Goal: Information Seeking & Learning: Learn about a topic

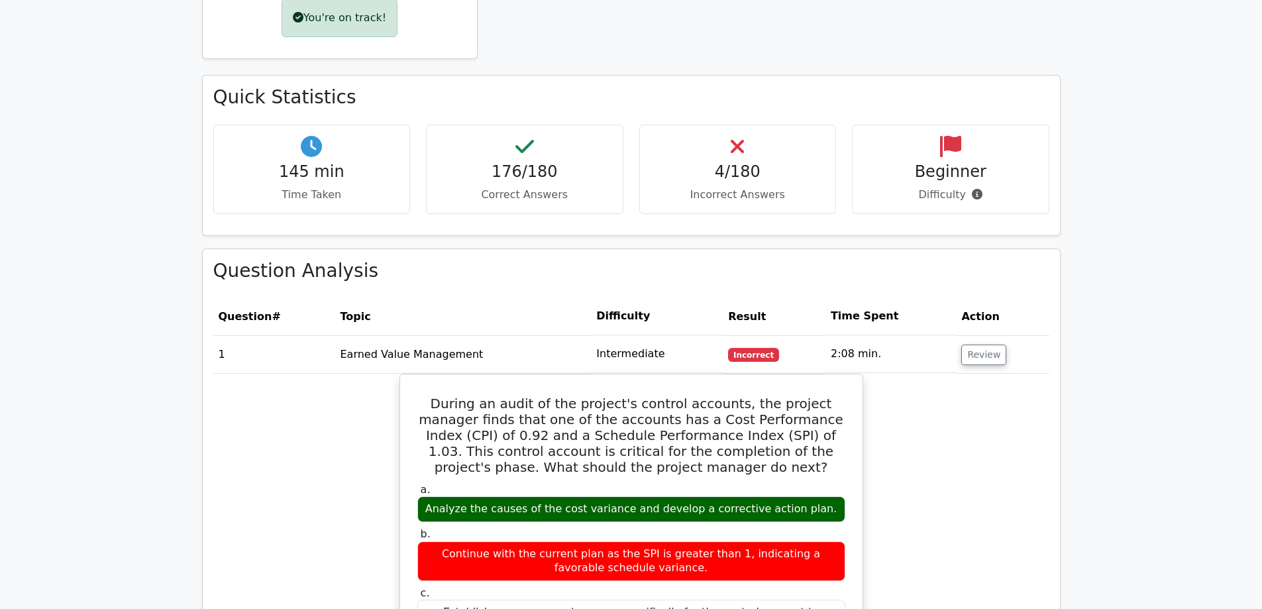
scroll to position [729, 0]
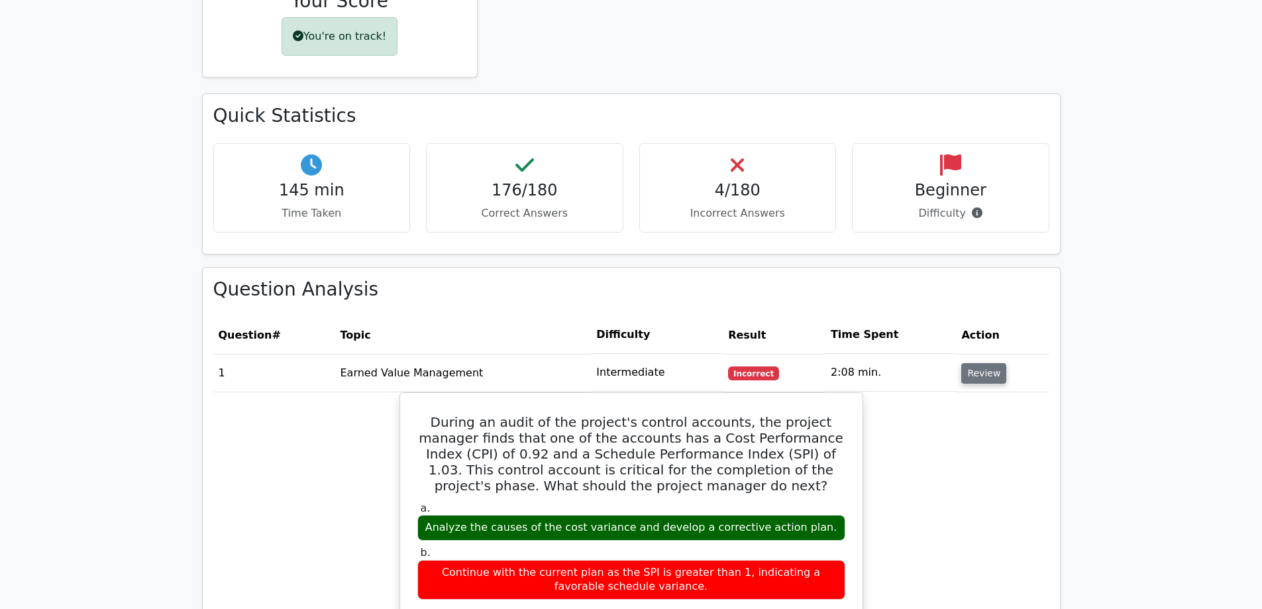
click at [978, 363] on button "Review" at bounding box center [983, 373] width 45 height 21
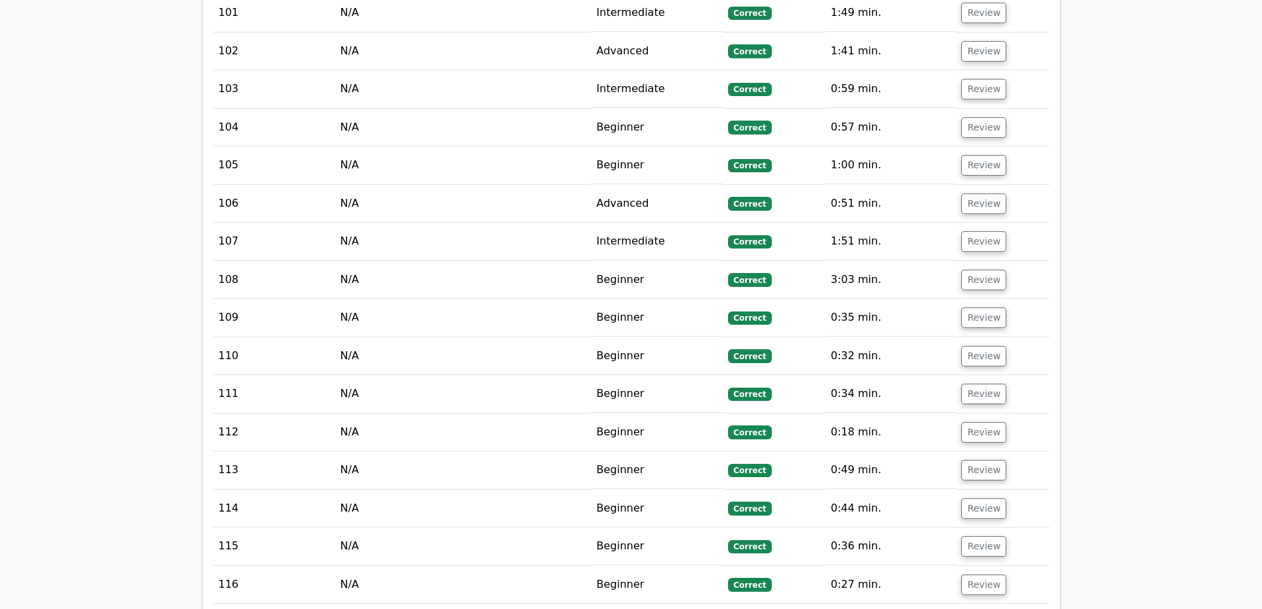
scroll to position [4901, 0]
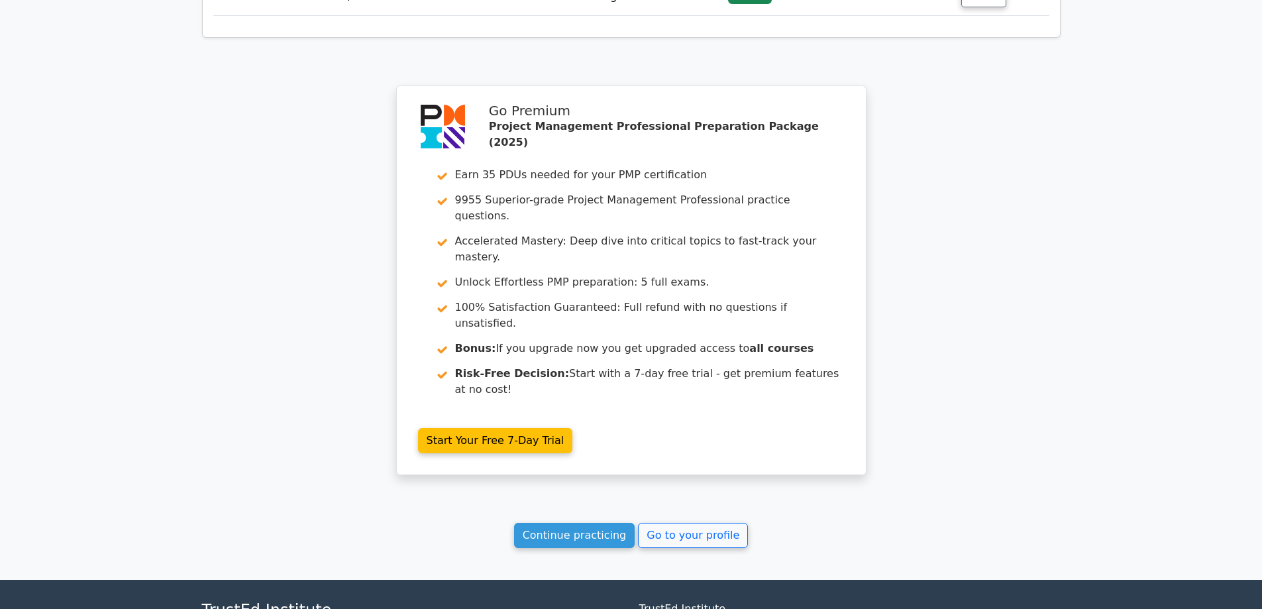
scroll to position [7925, 0]
click at [597, 522] on link "Continue practicing" at bounding box center [574, 534] width 121 height 25
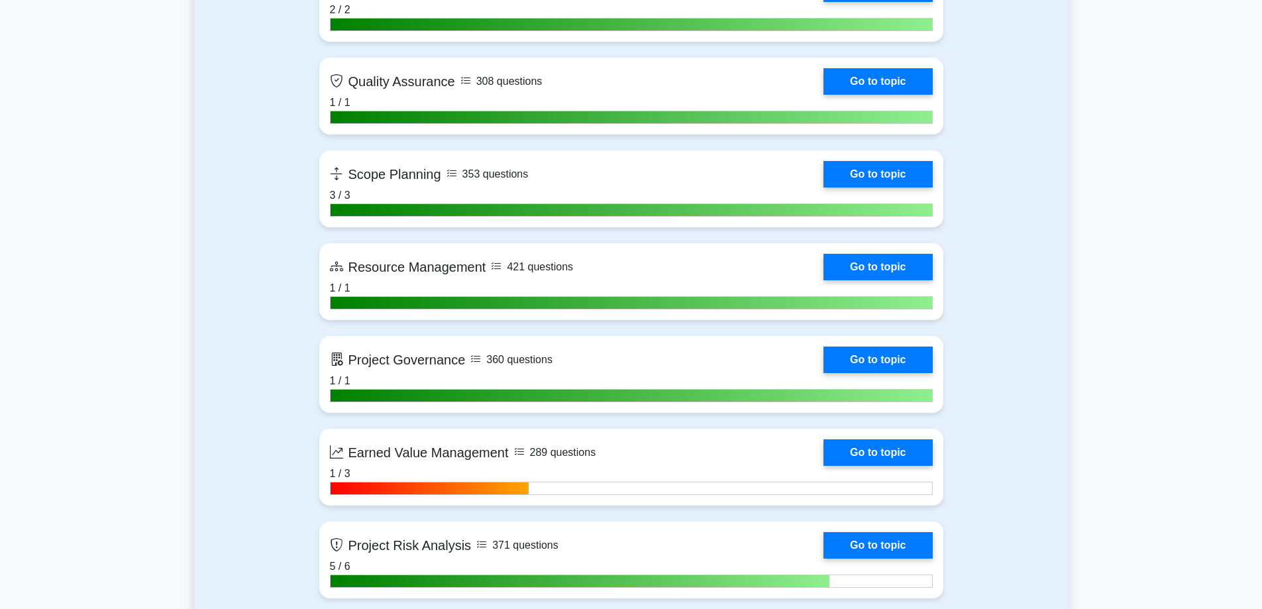
scroll to position [2186, 0]
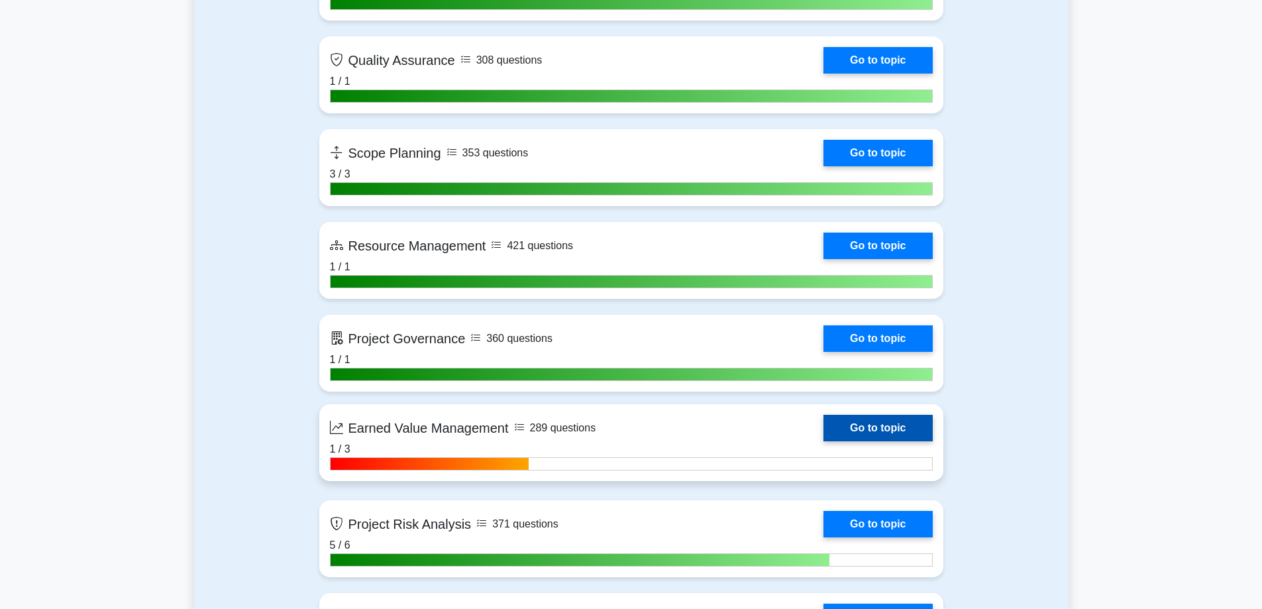
click at [823, 436] on link "Go to topic" at bounding box center [877, 428] width 109 height 26
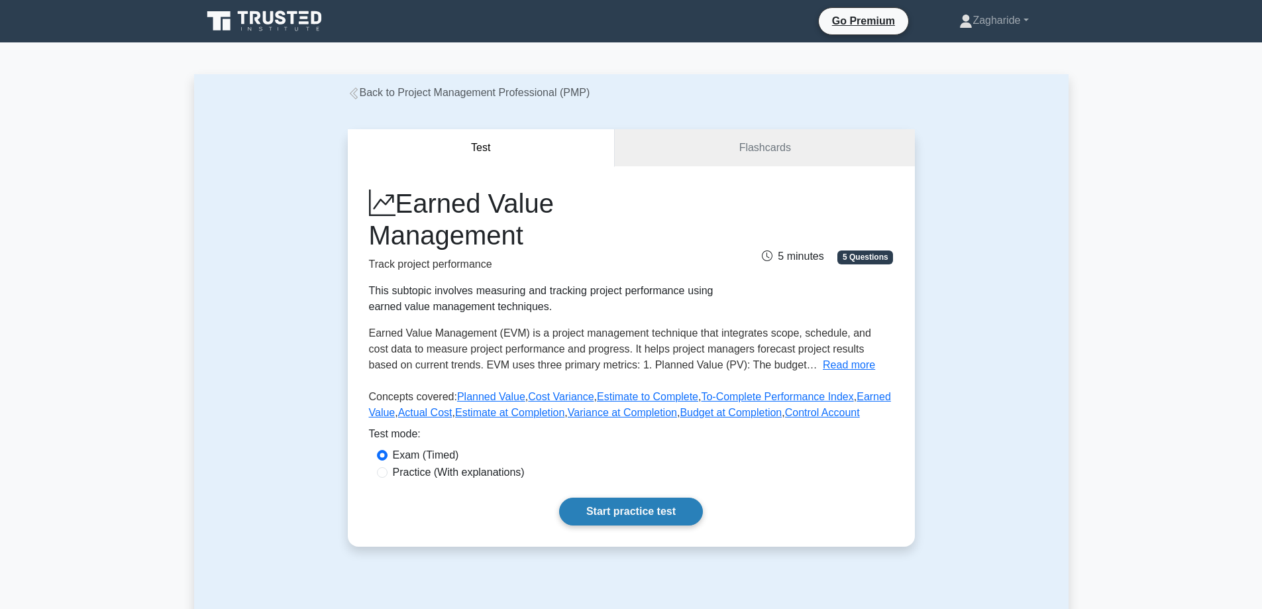
click at [617, 508] on link "Start practice test" at bounding box center [631, 511] width 144 height 28
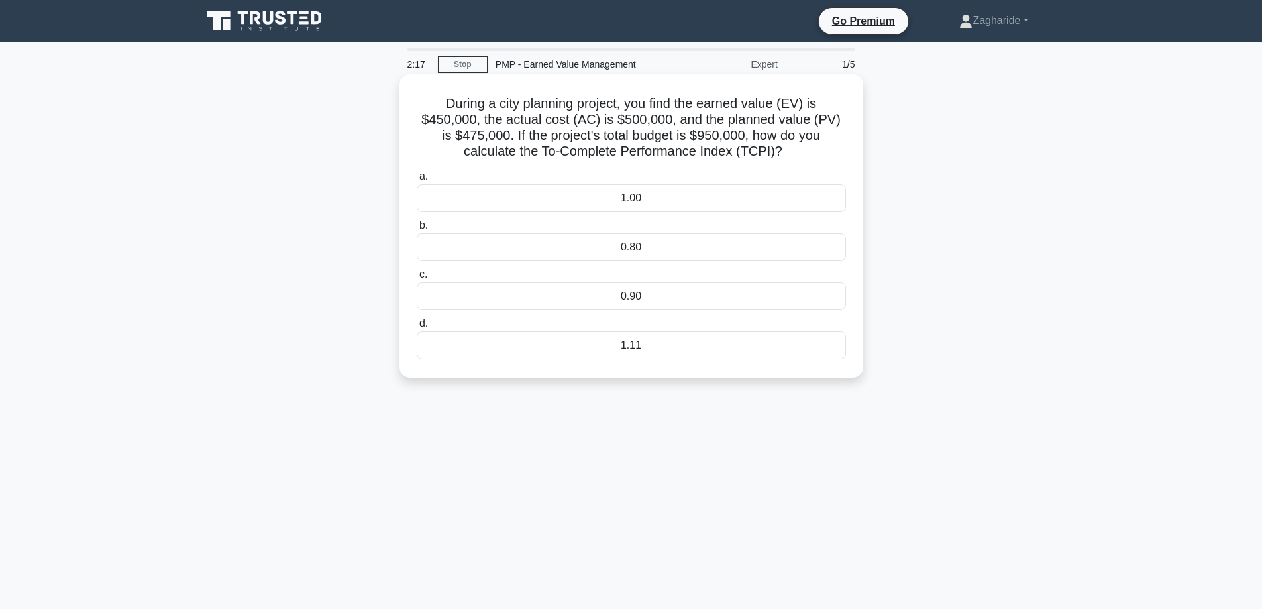
click at [651, 299] on div "0.90" at bounding box center [631, 296] width 429 height 28
click at [417, 279] on input "c. 0.90" at bounding box center [417, 274] width 0 height 9
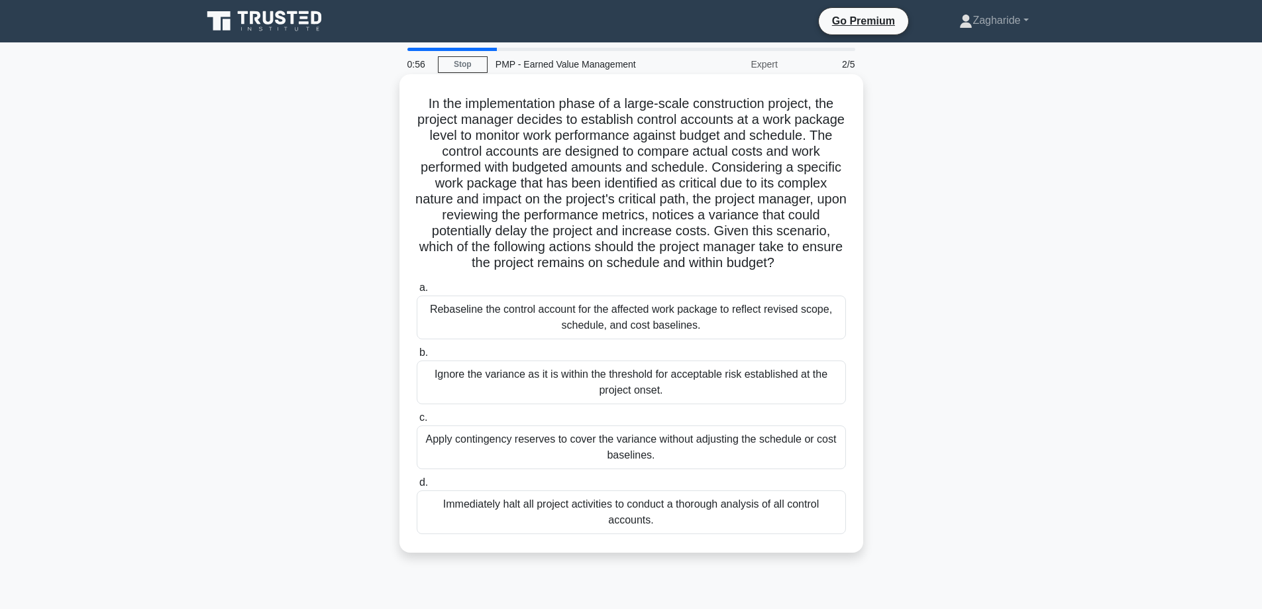
click at [703, 329] on div "Rebaseline the control account for the affected work package to reflect revised…" at bounding box center [631, 317] width 429 height 44
click at [417, 292] on input "a. Rebaseline the control account for the affected work package to reflect revi…" at bounding box center [417, 287] width 0 height 9
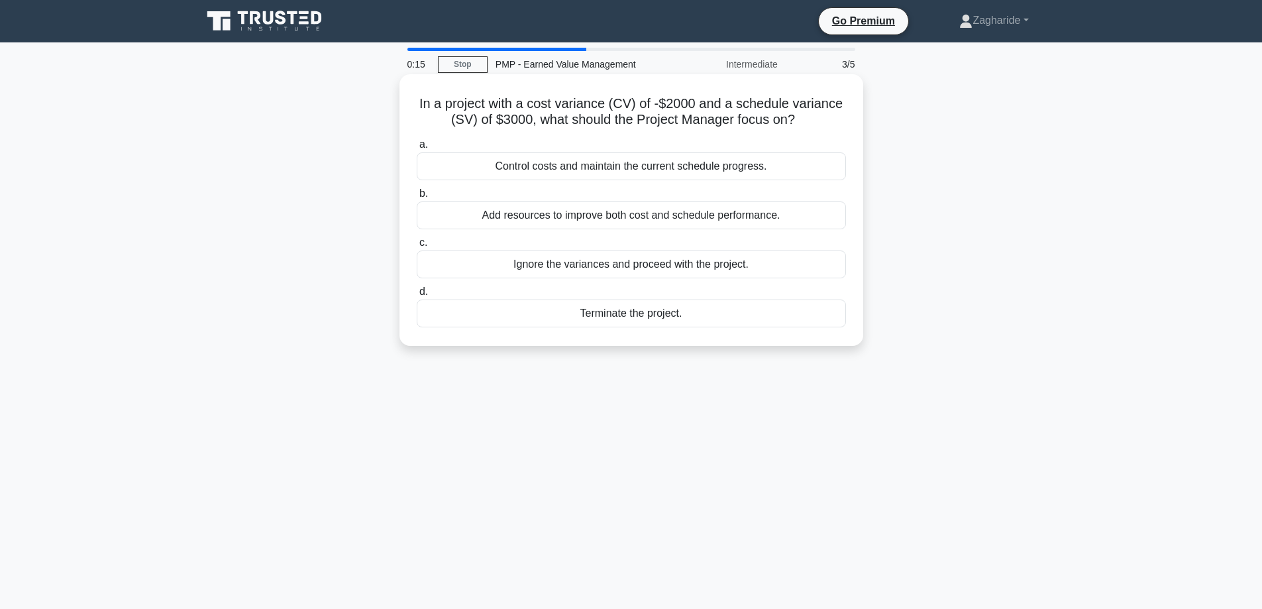
click at [713, 168] on div "Control costs and maintain the current schedule progress." at bounding box center [631, 166] width 429 height 28
click at [417, 149] on input "a. Control costs and maintain the current schedule progress." at bounding box center [417, 144] width 0 height 9
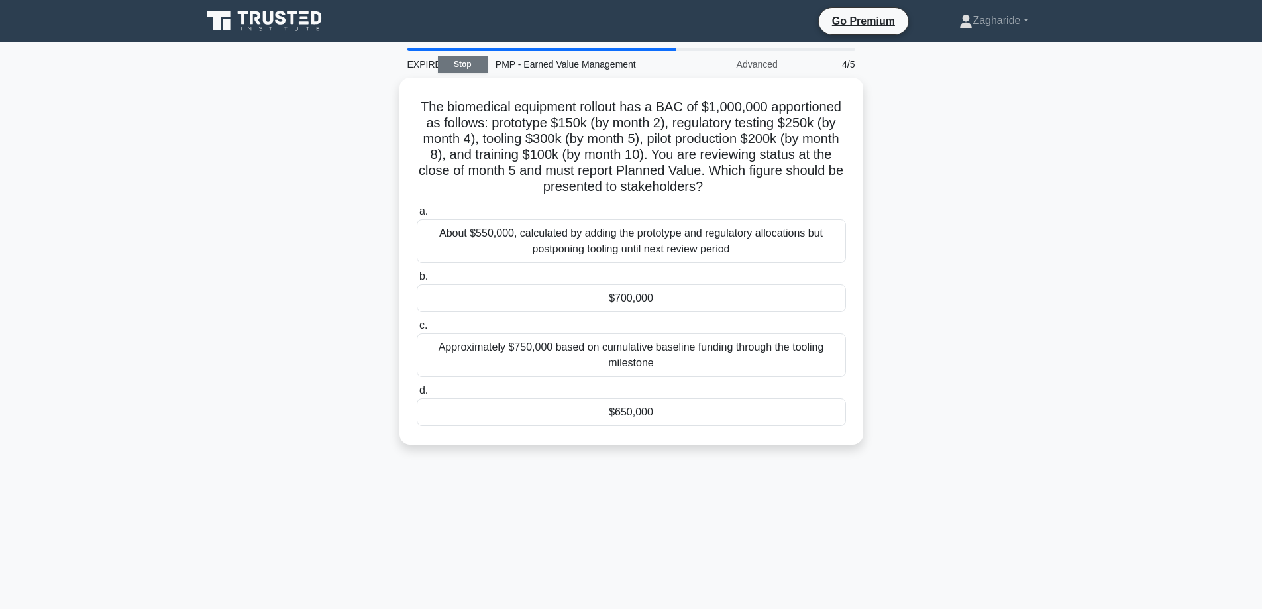
click at [473, 62] on link "Stop" at bounding box center [463, 64] width 50 height 17
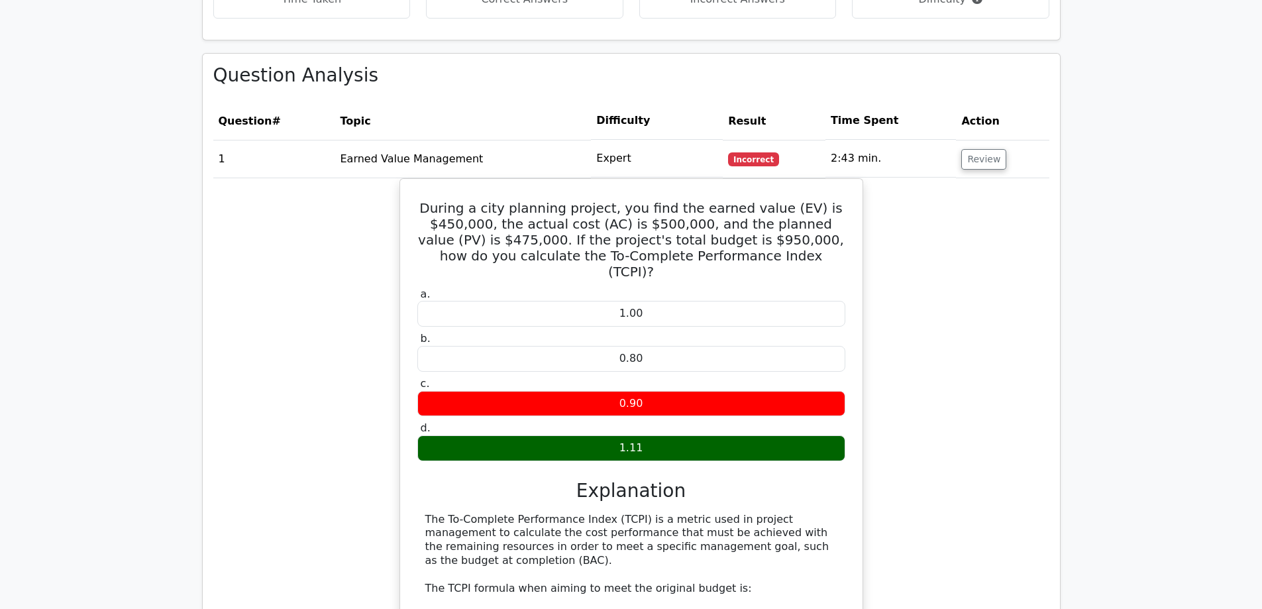
scroll to position [927, 0]
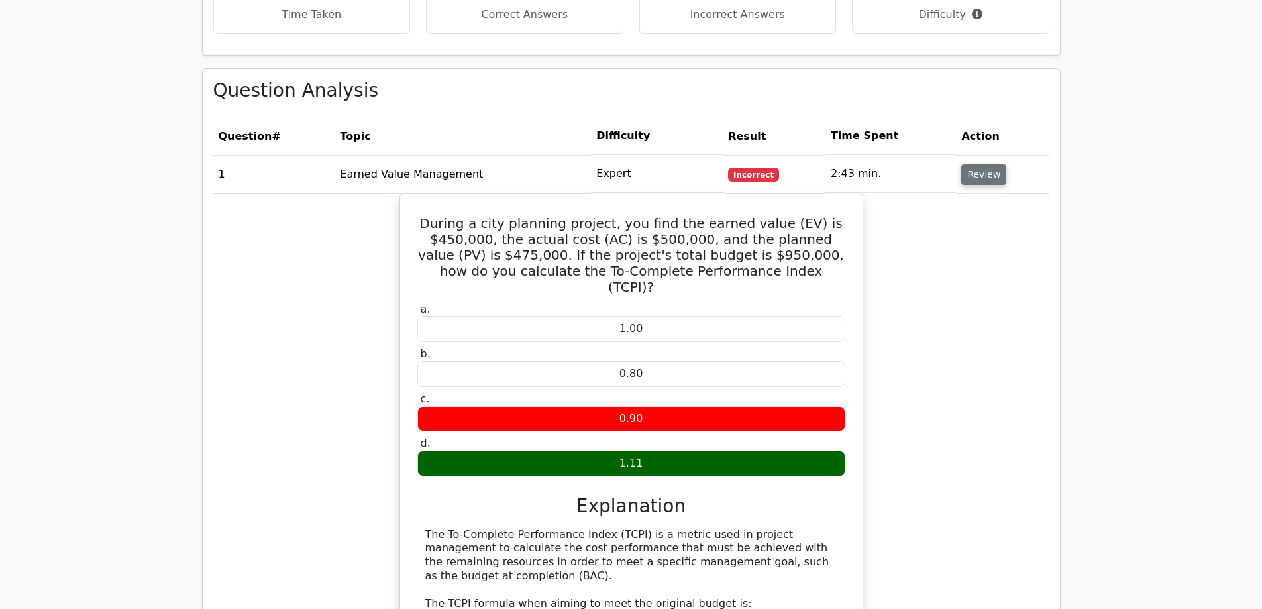
click at [980, 164] on button "Review" at bounding box center [983, 174] width 45 height 21
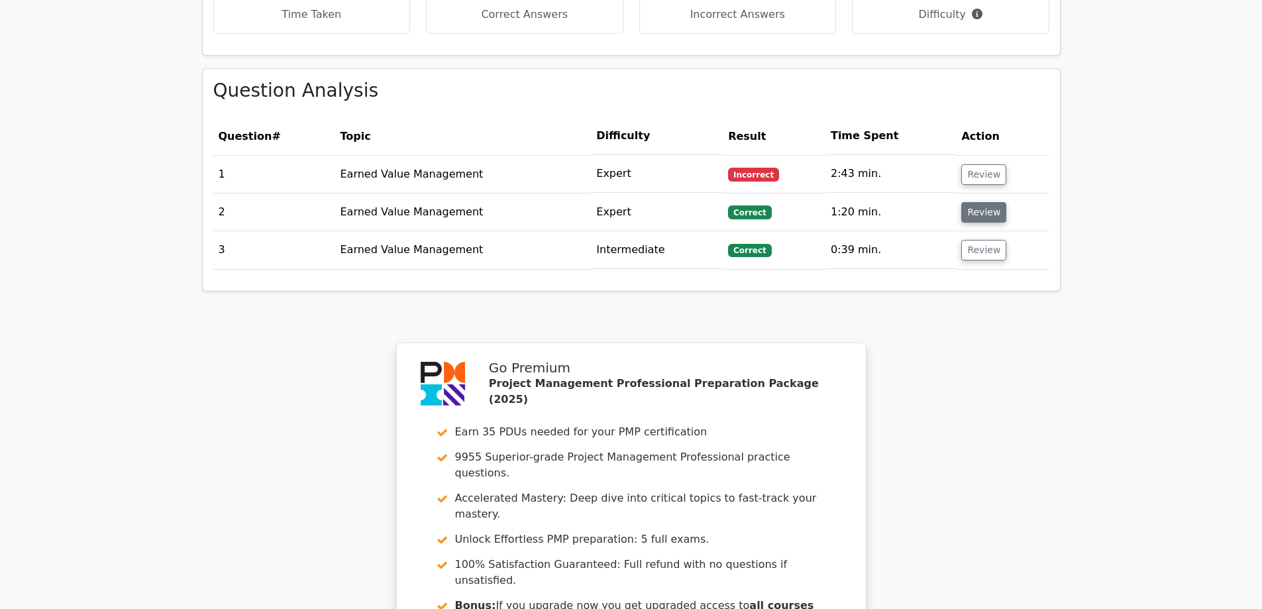
click at [980, 202] on button "Review" at bounding box center [983, 212] width 45 height 21
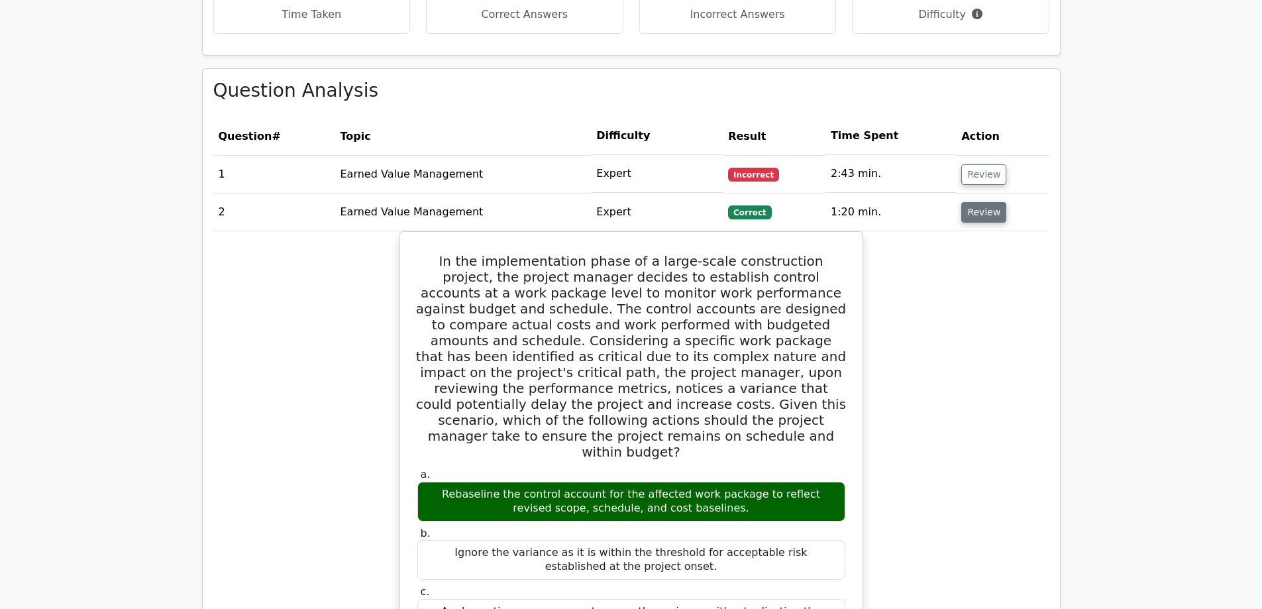
click at [980, 202] on button "Review" at bounding box center [983, 212] width 45 height 21
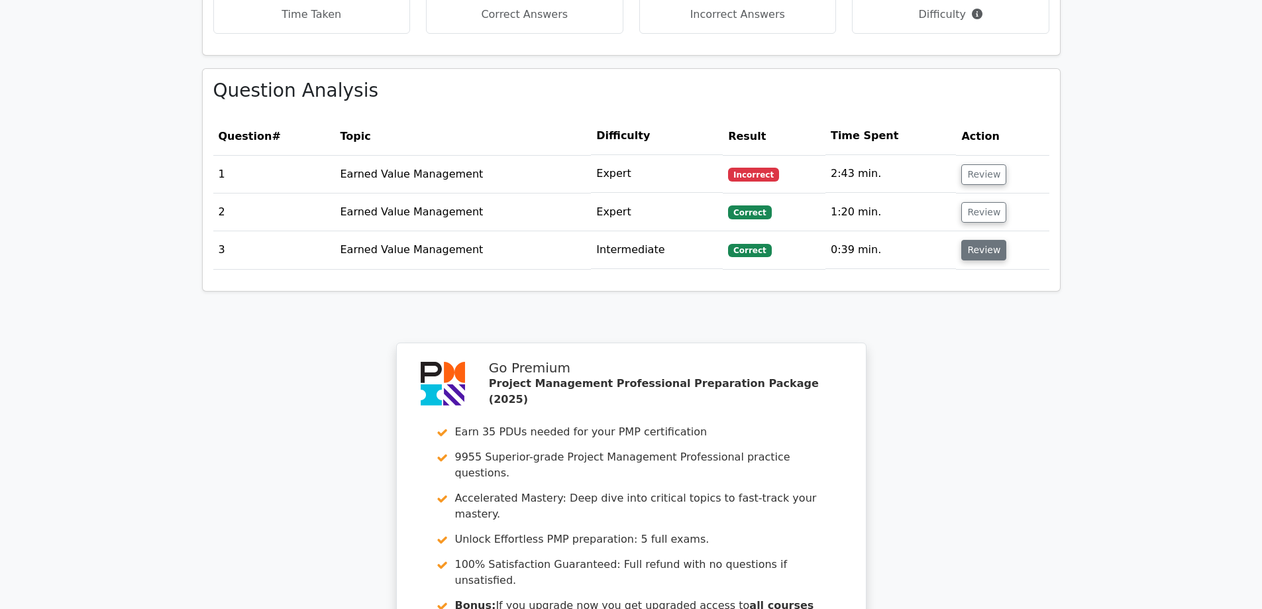
click at [972, 240] on button "Review" at bounding box center [983, 250] width 45 height 21
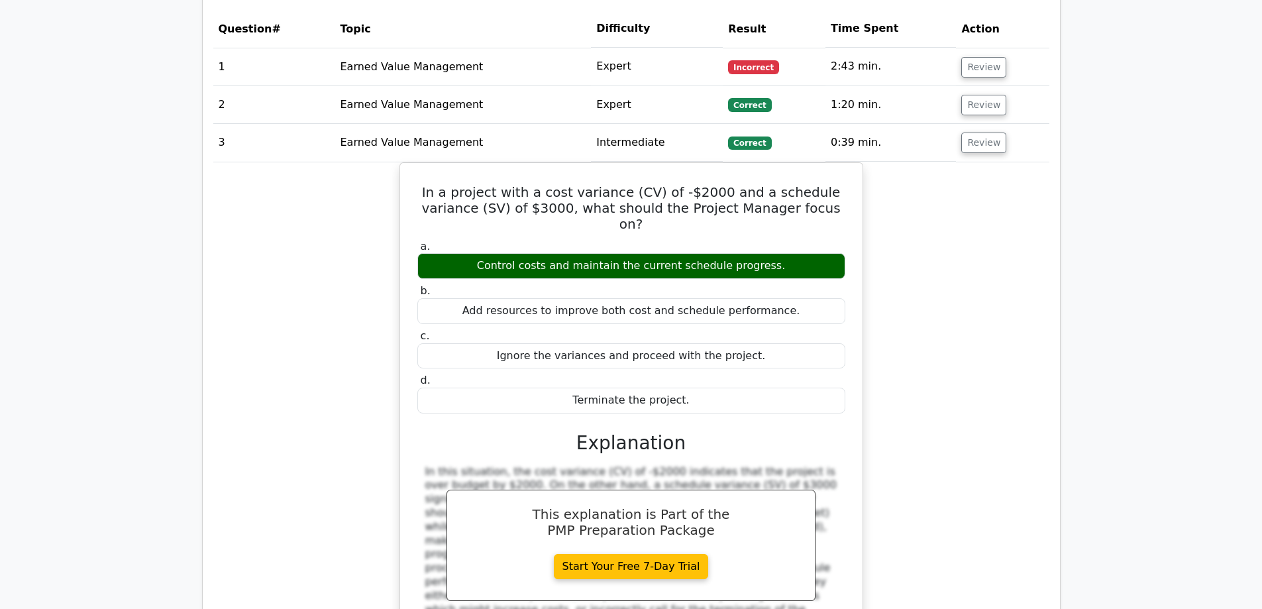
scroll to position [1060, 0]
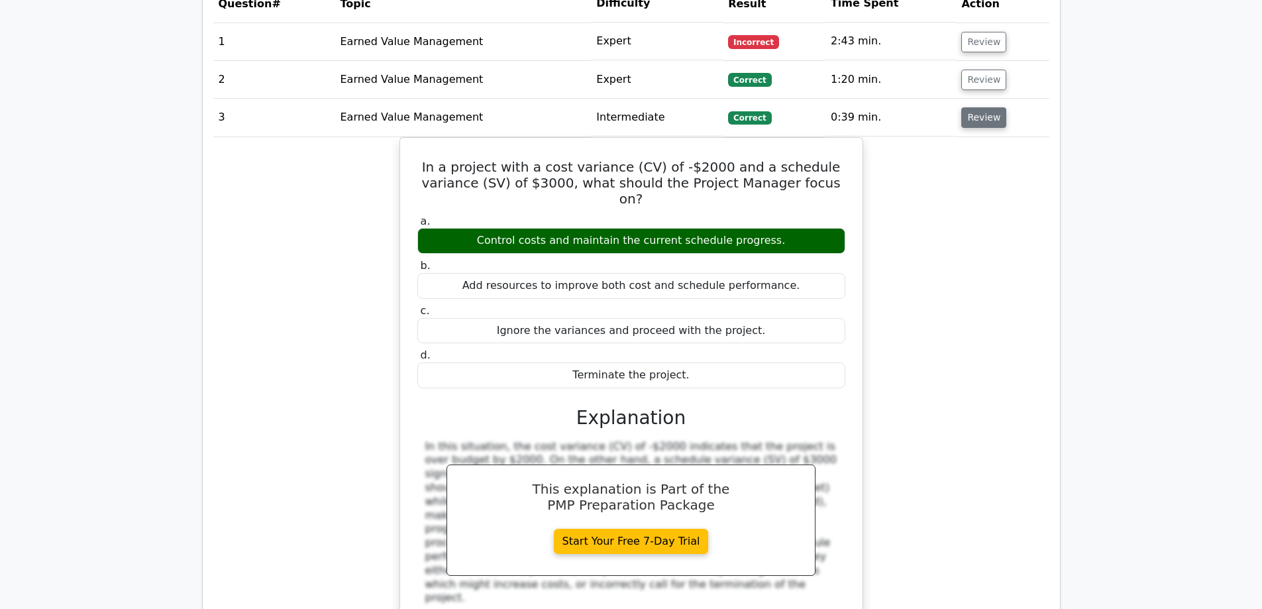
click at [971, 107] on button "Review" at bounding box center [983, 117] width 45 height 21
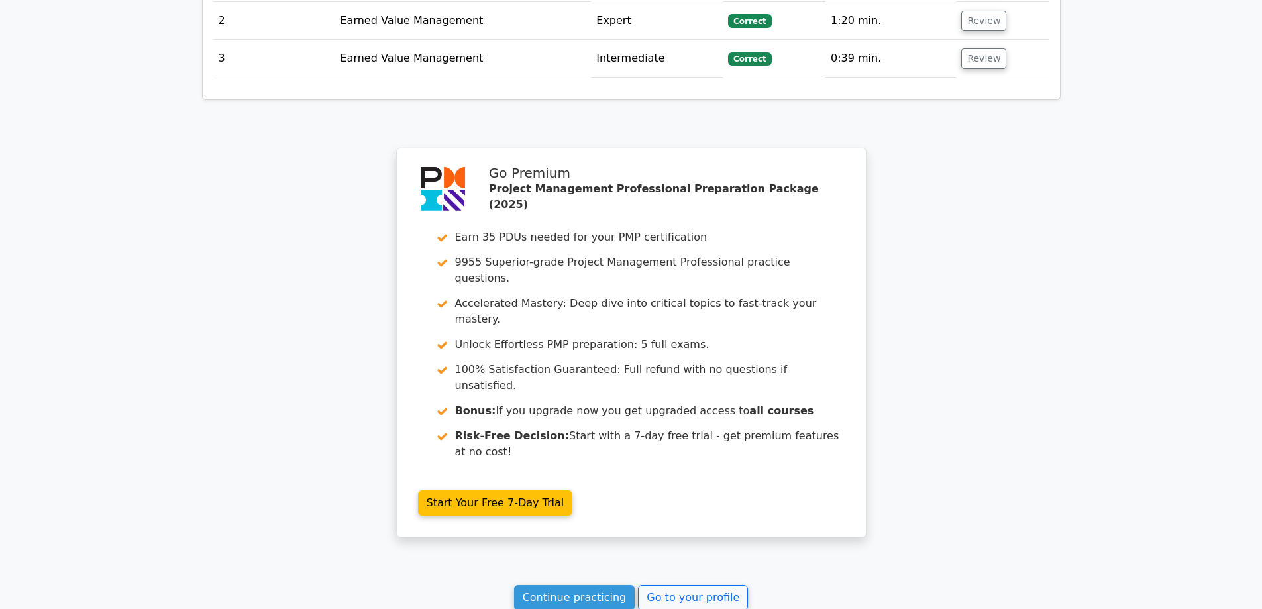
scroll to position [1184, 0]
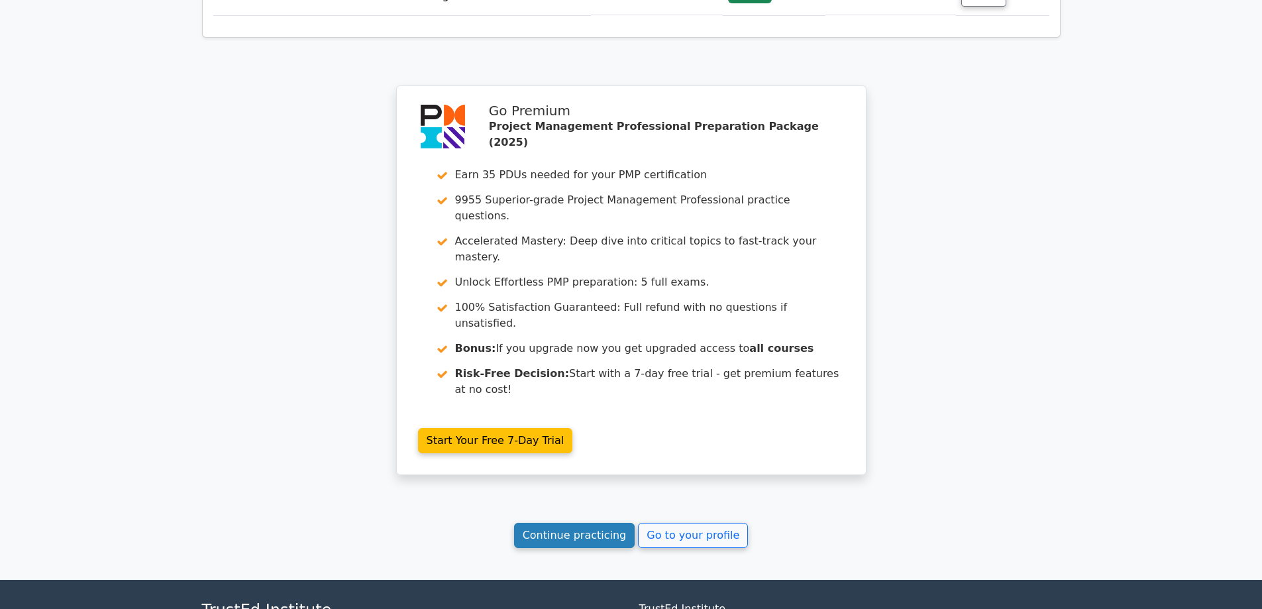
click at [568, 523] on link "Continue practicing" at bounding box center [574, 535] width 121 height 25
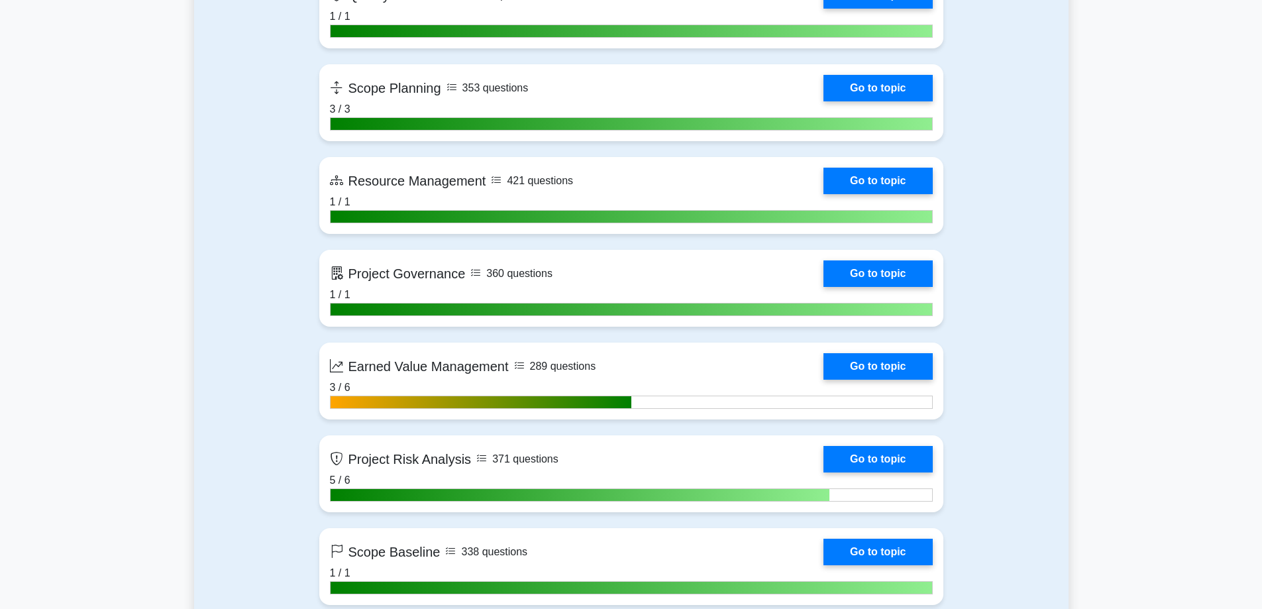
scroll to position [2252, 0]
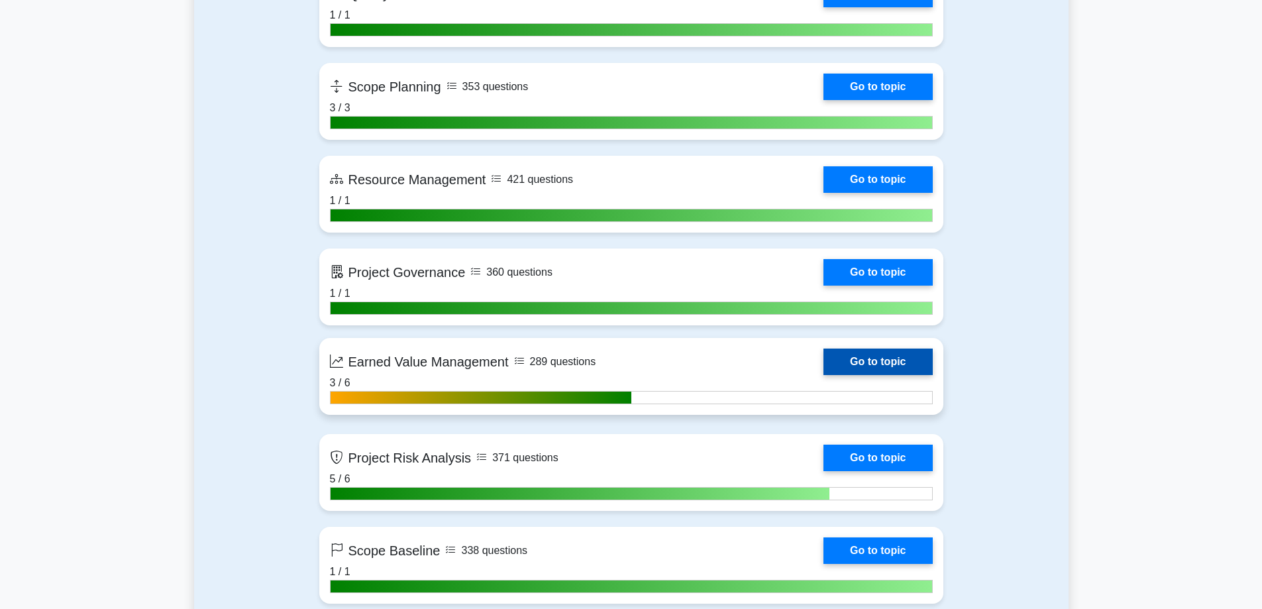
click at [823, 370] on link "Go to topic" at bounding box center [877, 361] width 109 height 26
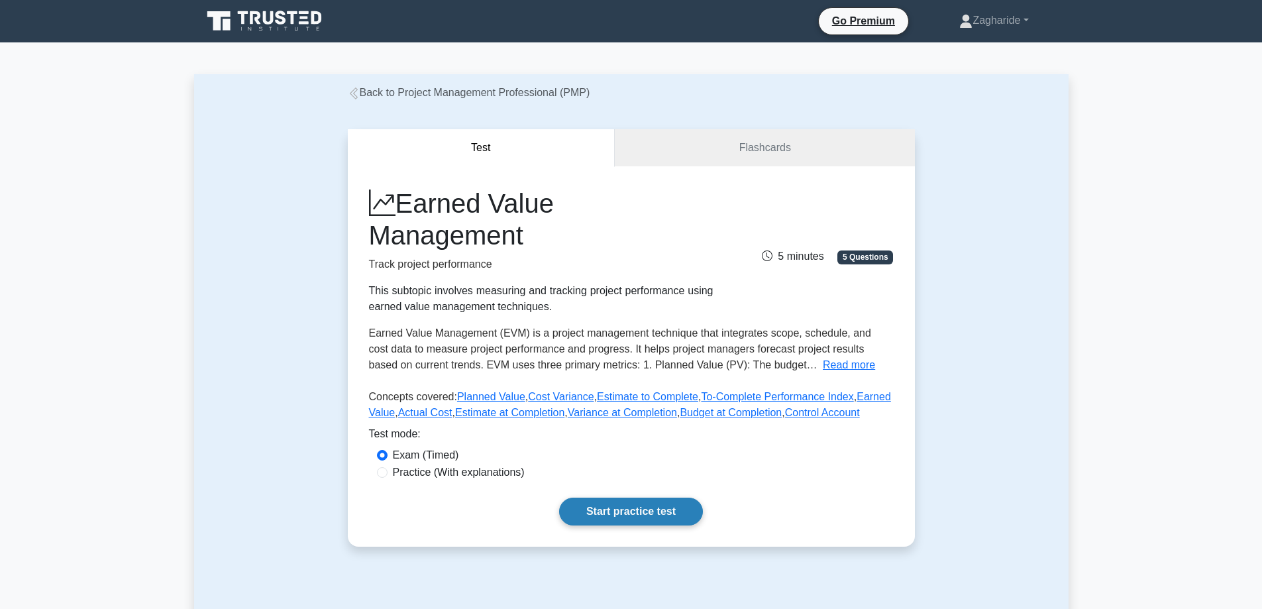
click at [646, 511] on link "Start practice test" at bounding box center [631, 511] width 144 height 28
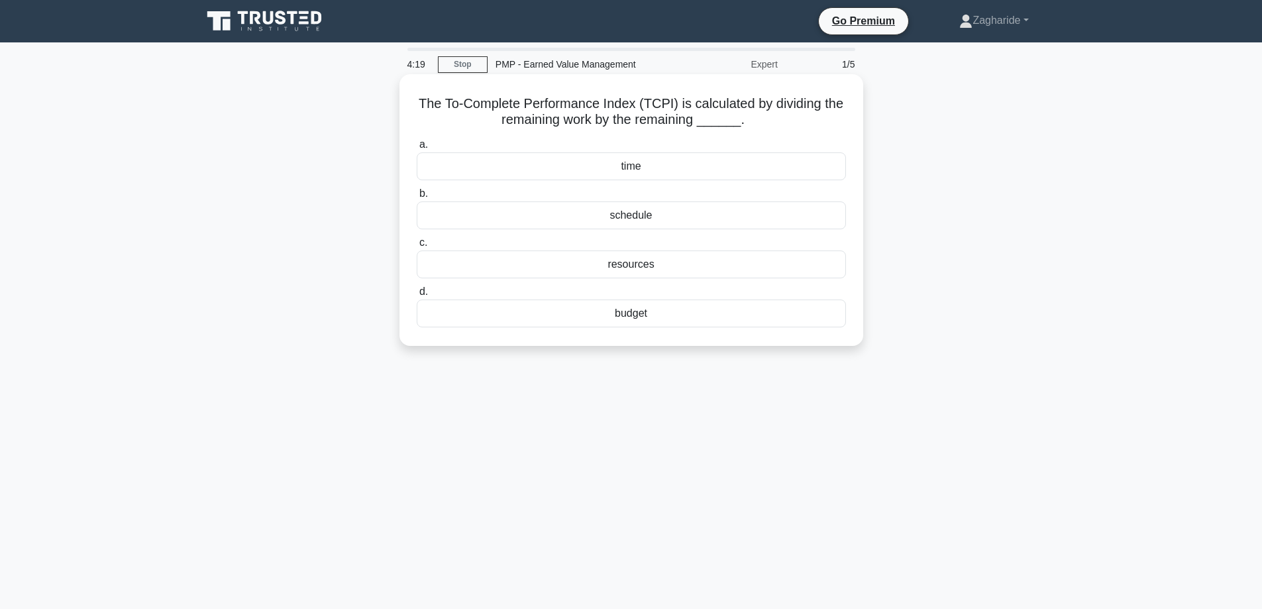
click at [633, 318] on div "budget" at bounding box center [631, 313] width 429 height 28
click at [417, 296] on input "d. budget" at bounding box center [417, 291] width 0 height 9
click at [670, 170] on div "CV = EV - AC" at bounding box center [631, 166] width 429 height 28
click at [417, 149] on input "a. CV = EV - AC" at bounding box center [417, 144] width 0 height 9
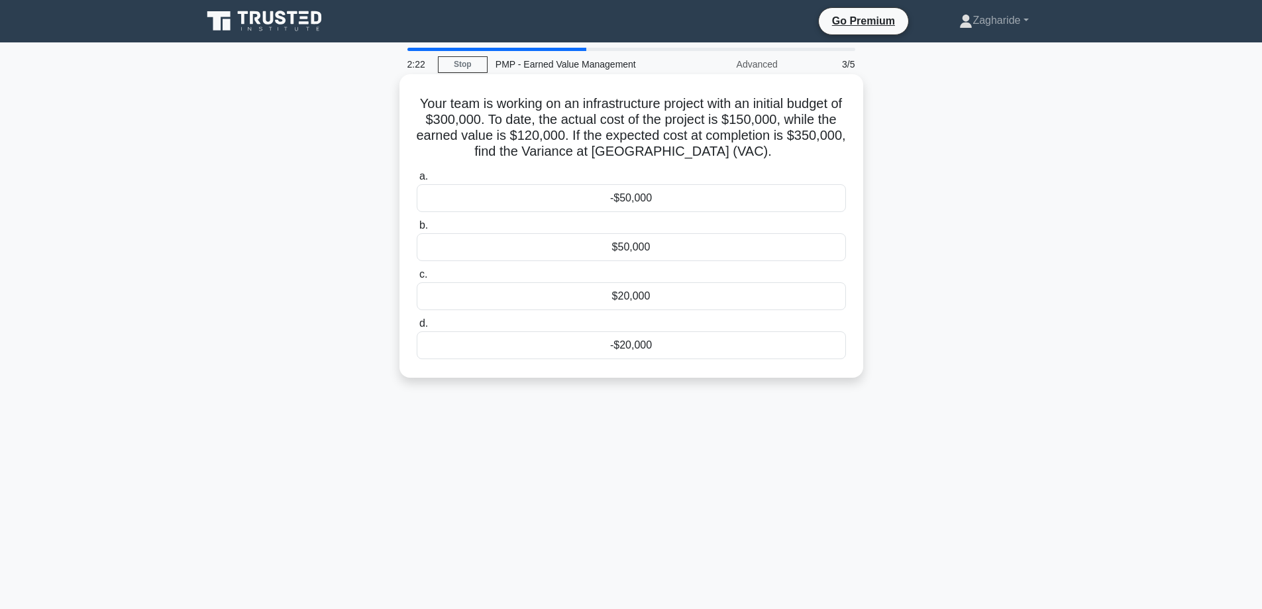
click at [645, 205] on div "-$50,000" at bounding box center [631, 198] width 429 height 28
click at [417, 181] on input "a. -$50,000" at bounding box center [417, 176] width 0 height 9
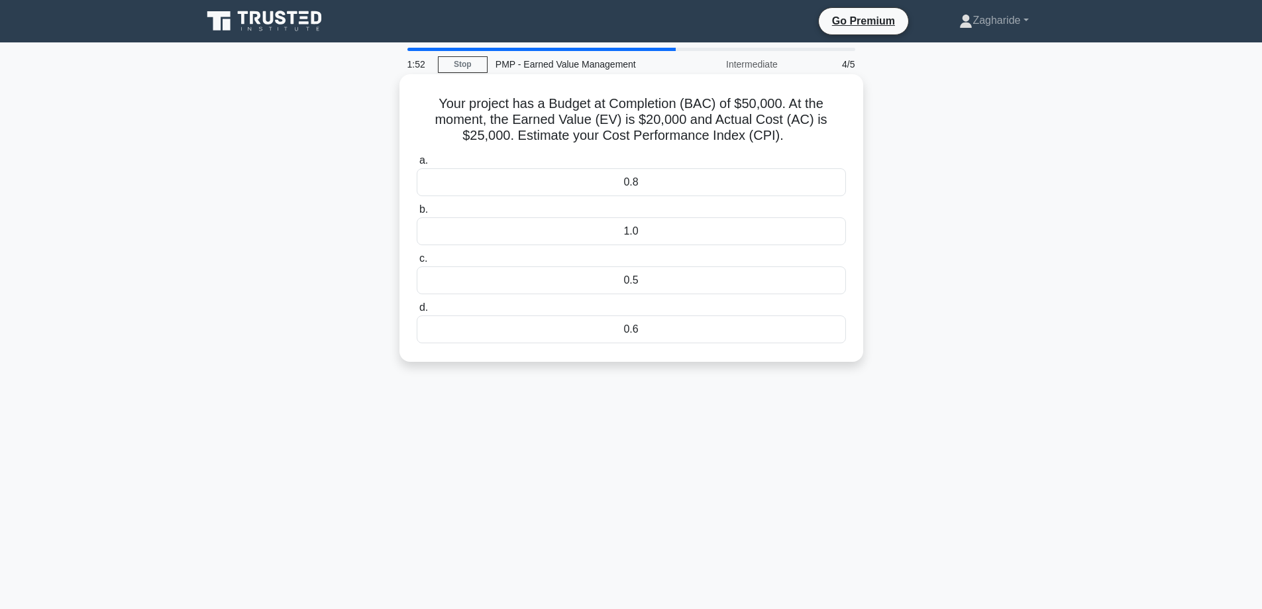
click at [618, 189] on div "0.8" at bounding box center [631, 182] width 429 height 28
click at [417, 165] on input "a. 0.8" at bounding box center [417, 160] width 0 height 9
click at [634, 332] on div "$550,000" at bounding box center [631, 329] width 429 height 28
click at [417, 312] on input "d. $550,000" at bounding box center [417, 307] width 0 height 9
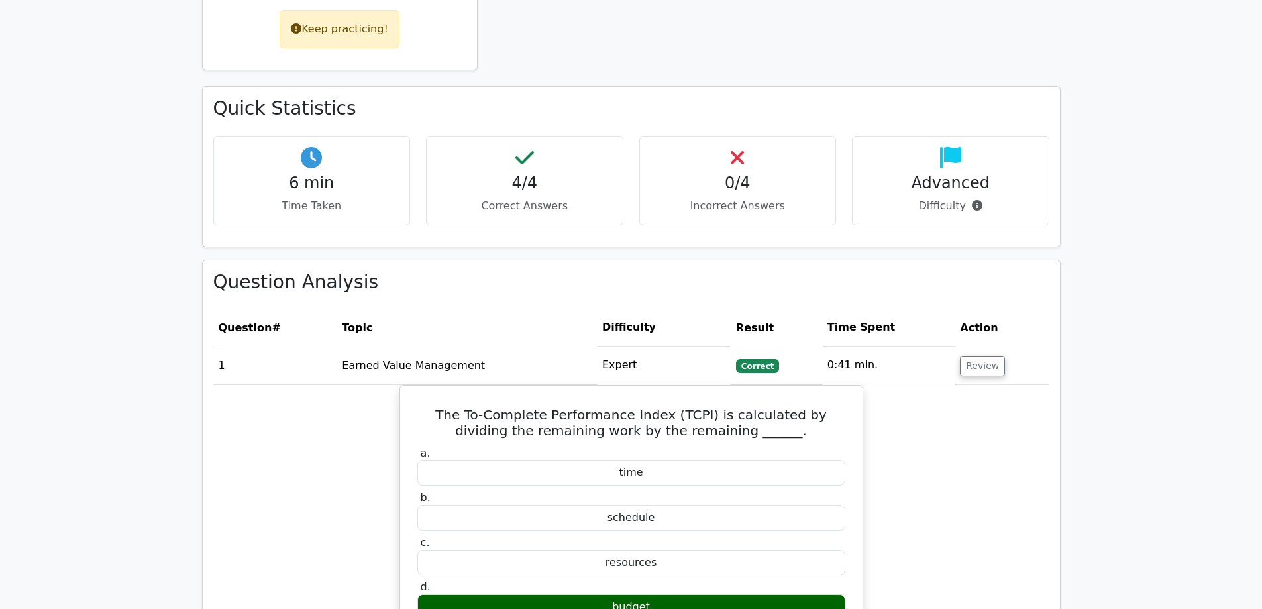
scroll to position [729, 0]
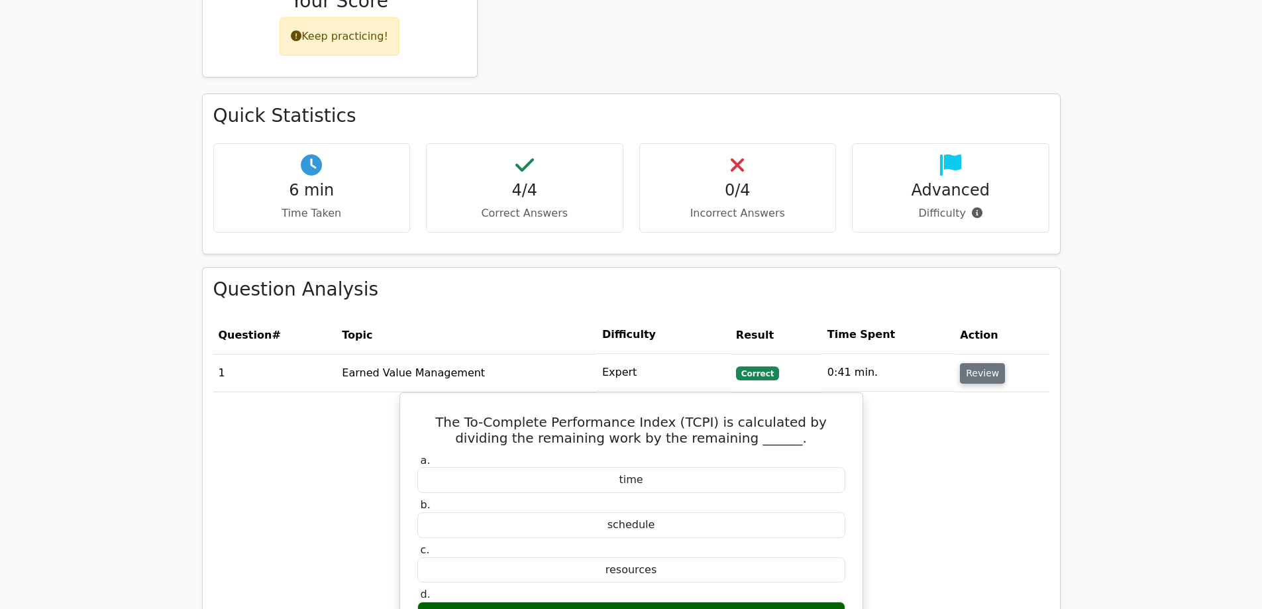
click at [968, 363] on button "Review" at bounding box center [982, 373] width 45 height 21
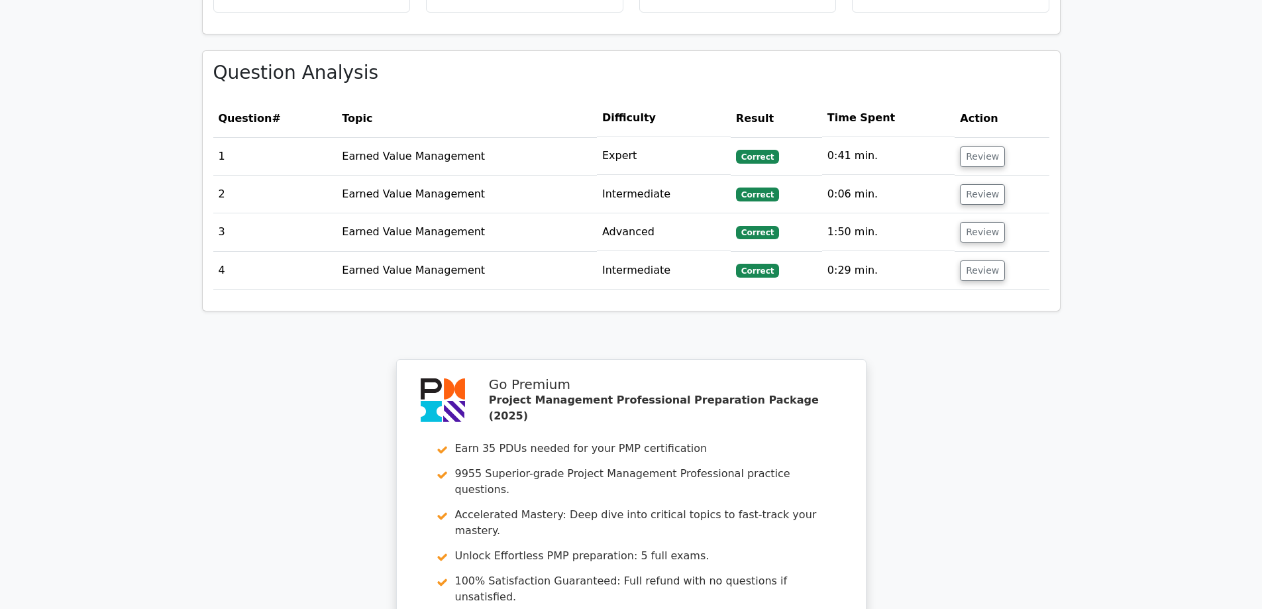
scroll to position [927, 0]
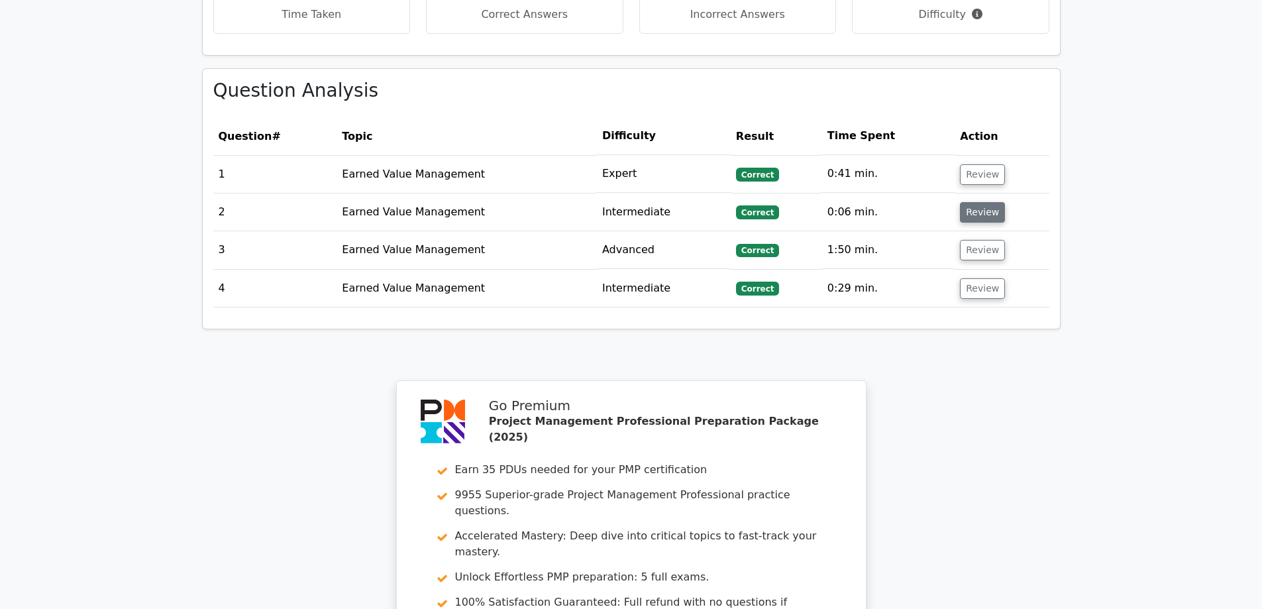
click at [974, 202] on button "Review" at bounding box center [982, 212] width 45 height 21
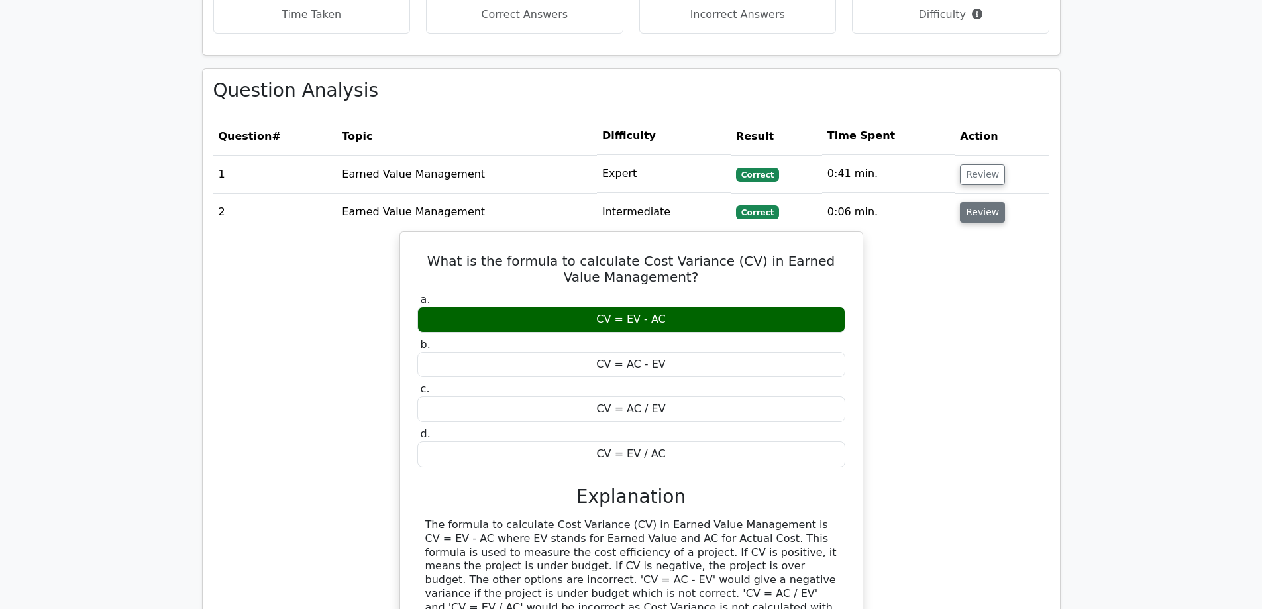
click at [986, 202] on button "Review" at bounding box center [982, 212] width 45 height 21
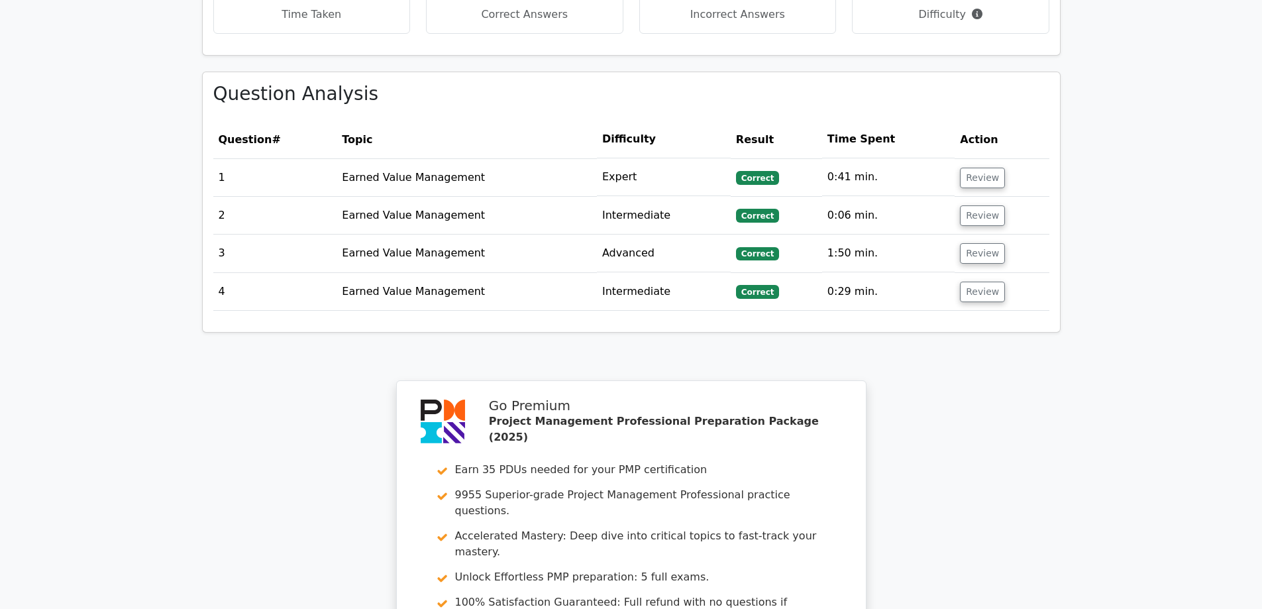
scroll to position [993, 0]
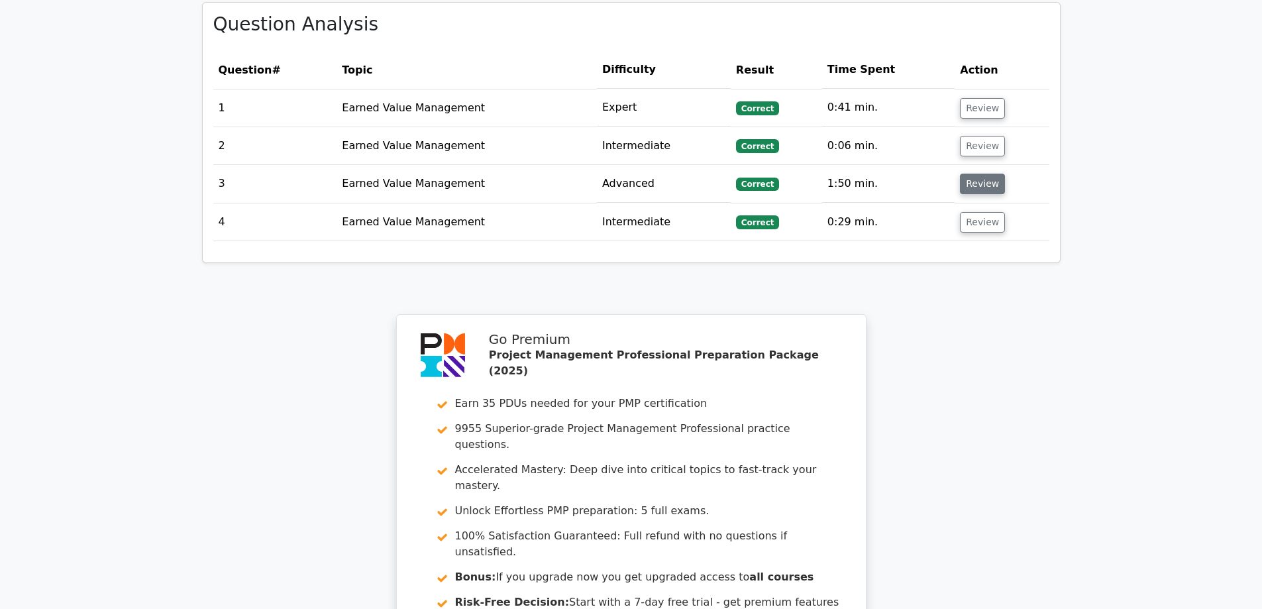
click at [976, 174] on button "Review" at bounding box center [982, 184] width 45 height 21
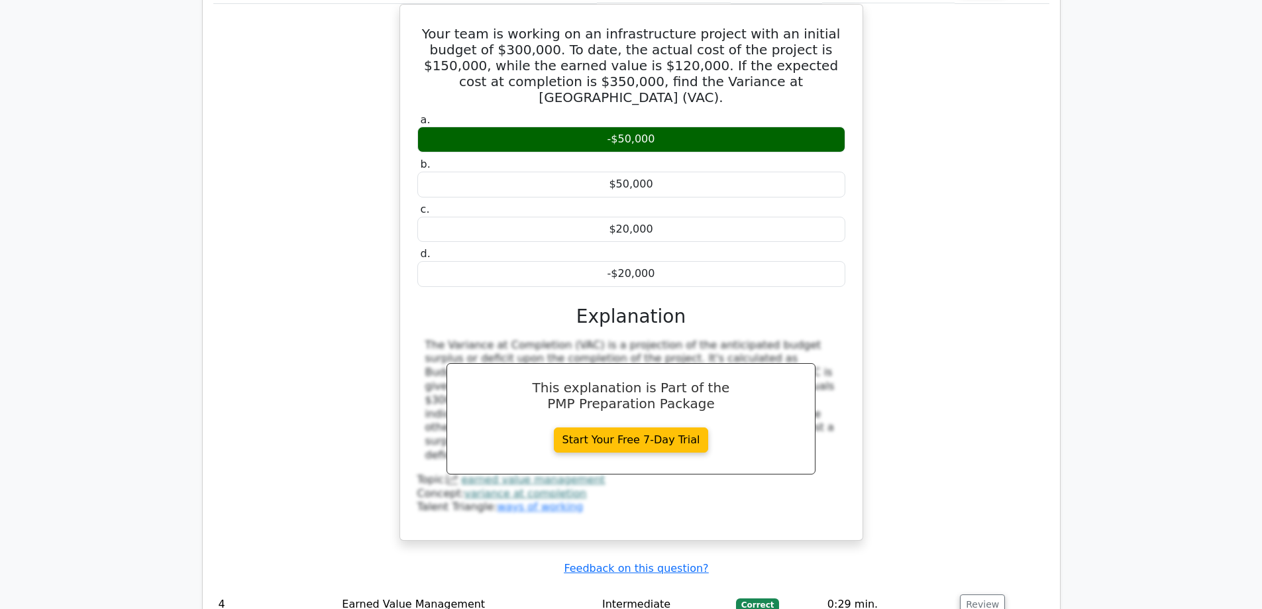
scroll to position [1192, 0]
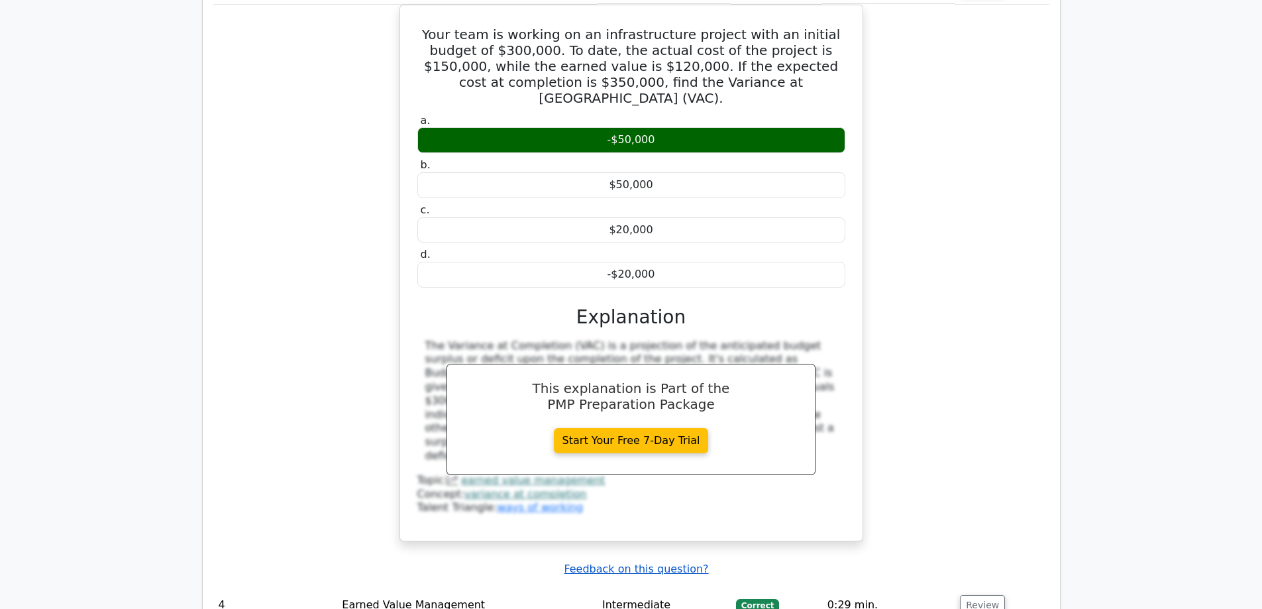
click at [648, 562] on u "Feedback on this question?" at bounding box center [636, 568] width 144 height 13
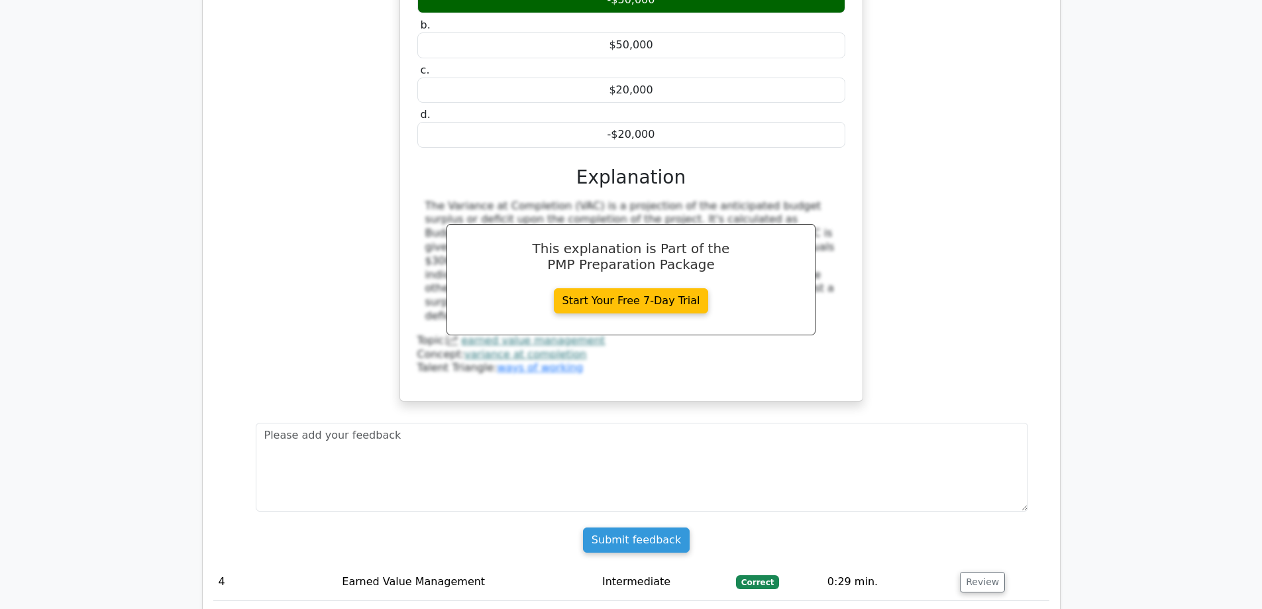
scroll to position [1391, 0]
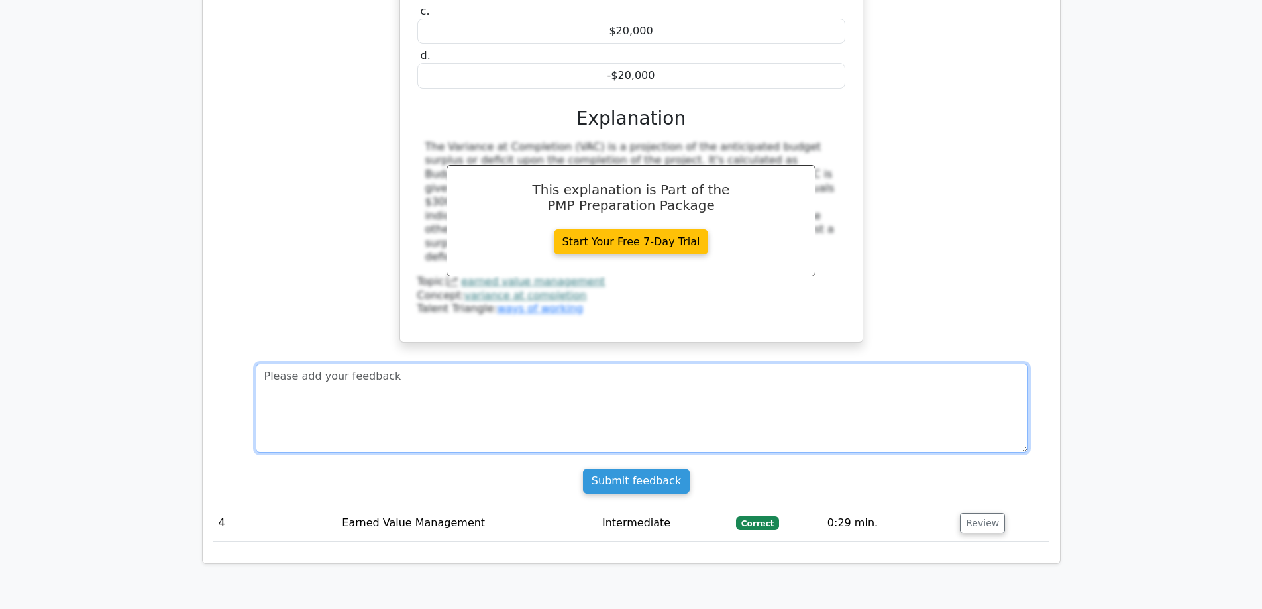
click at [666, 364] on textarea at bounding box center [642, 408] width 772 height 89
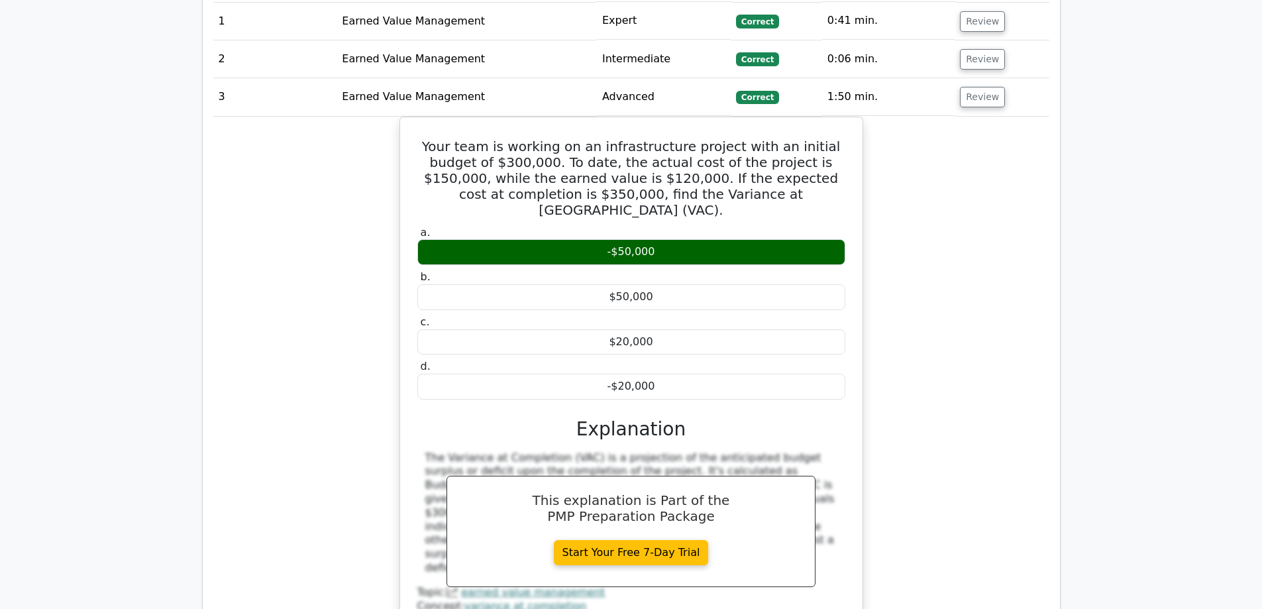
scroll to position [1060, 0]
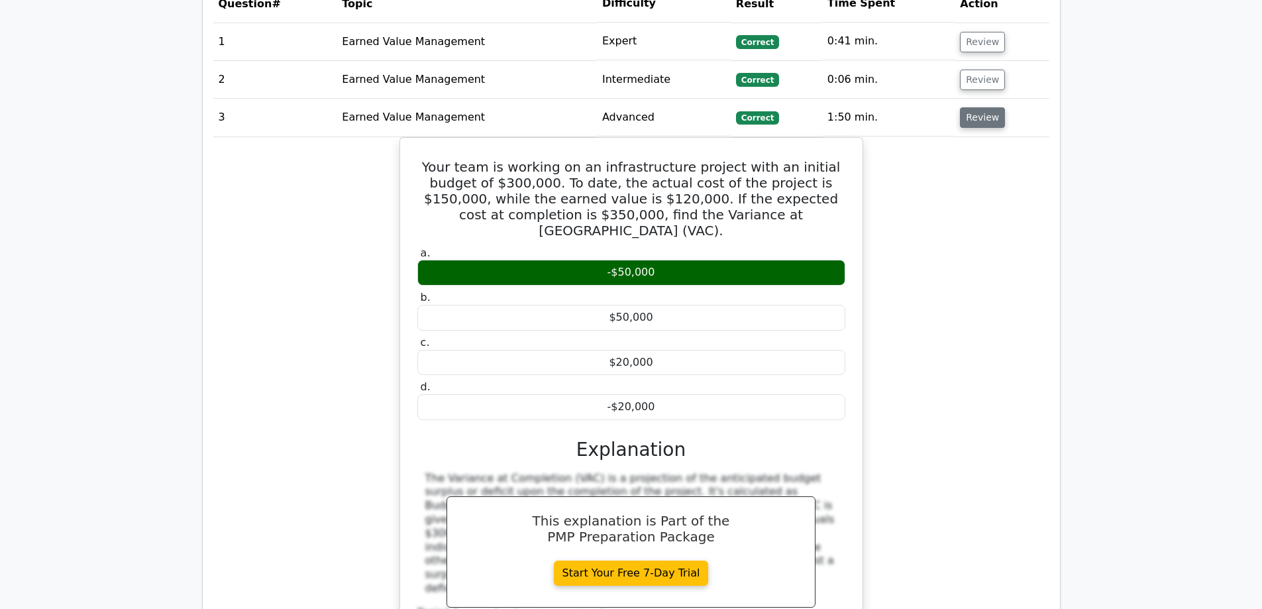
click at [972, 107] on button "Review" at bounding box center [982, 117] width 45 height 21
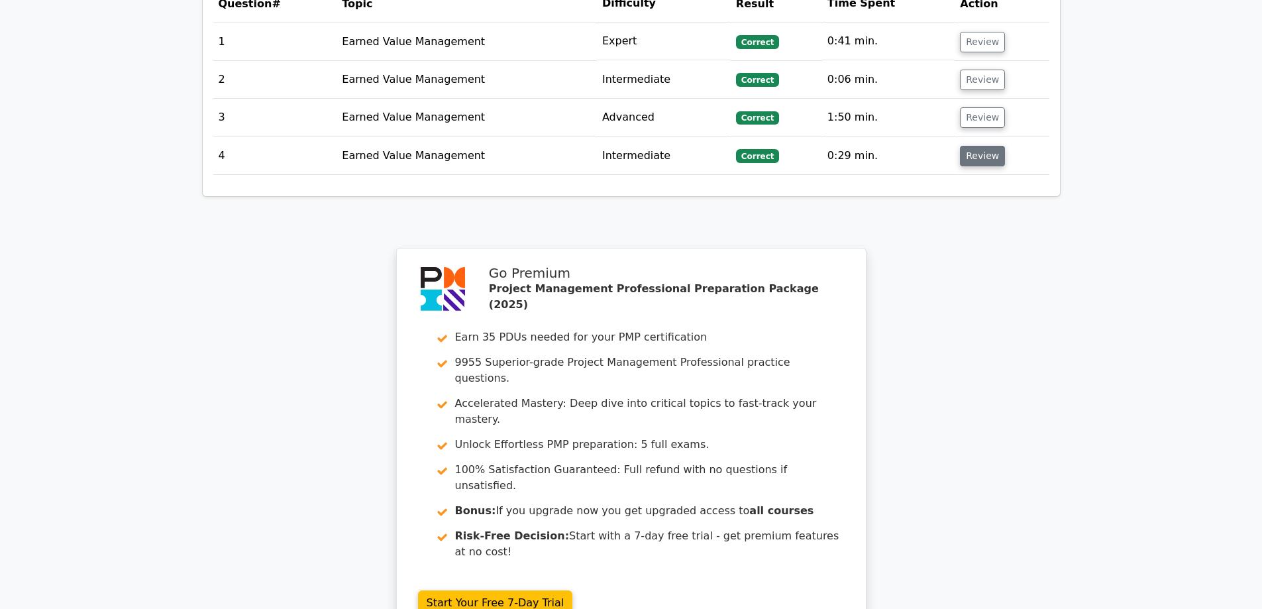
click at [974, 146] on button "Review" at bounding box center [982, 156] width 45 height 21
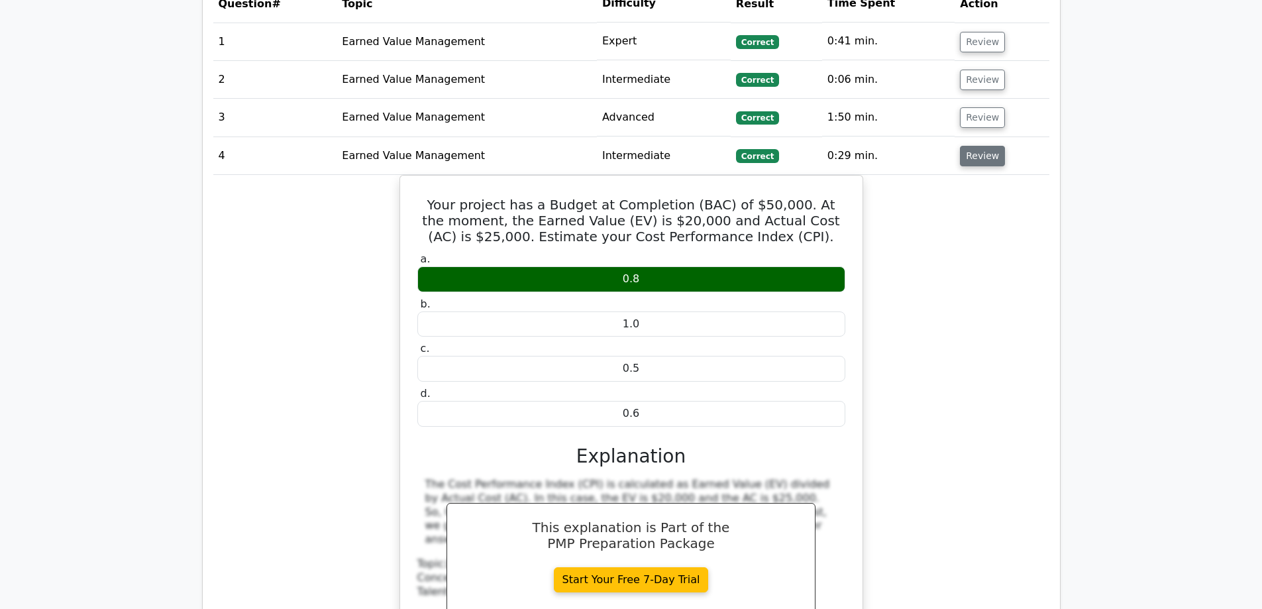
click at [980, 146] on button "Review" at bounding box center [982, 156] width 45 height 21
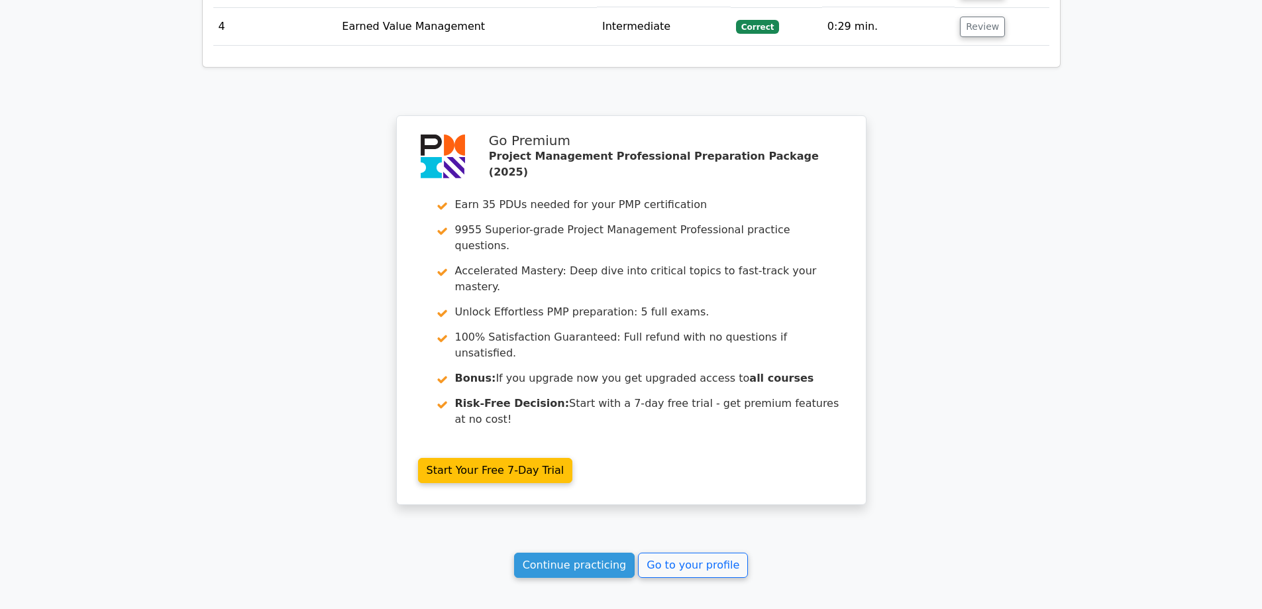
scroll to position [1223, 0]
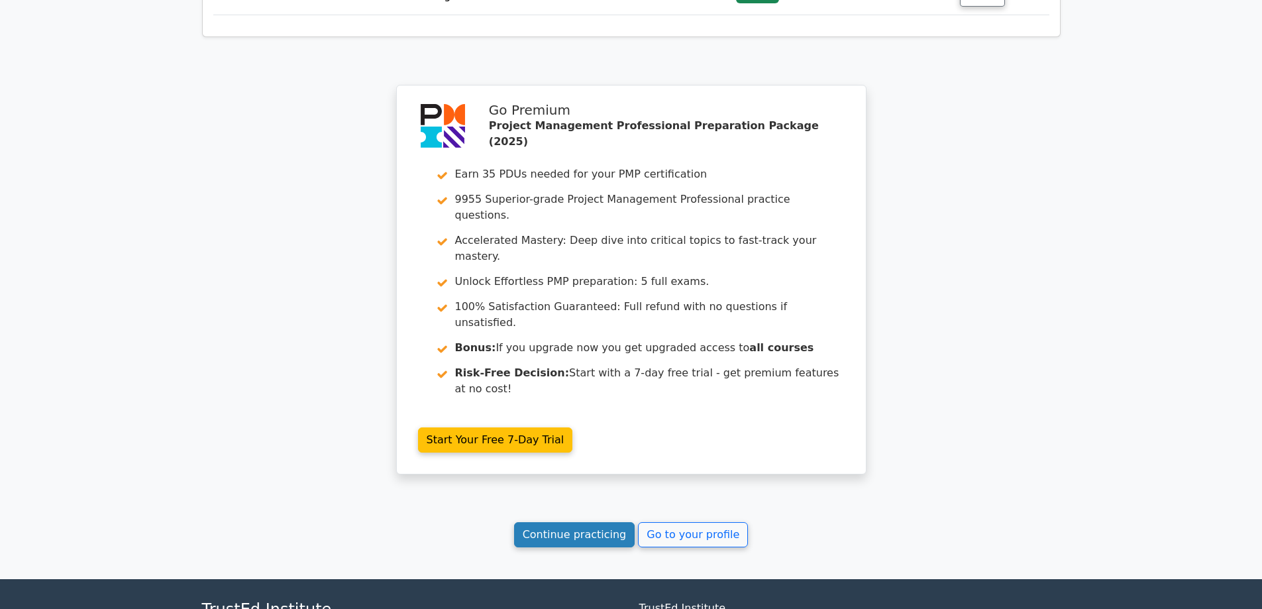
click at [597, 522] on link "Continue practicing" at bounding box center [574, 534] width 121 height 25
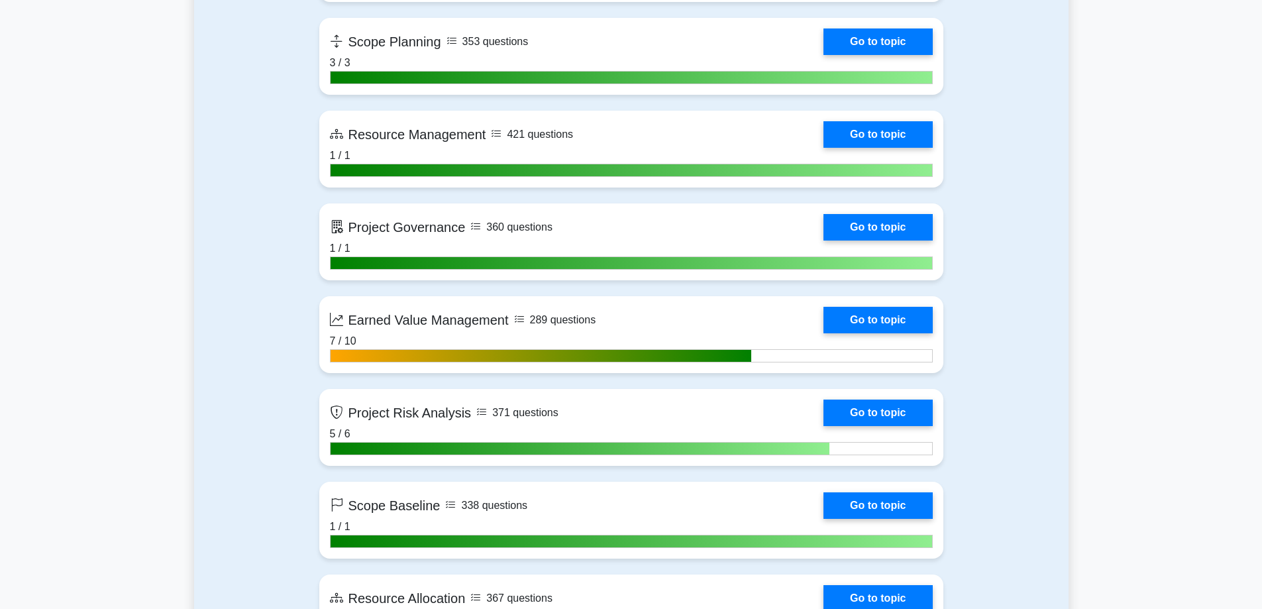
scroll to position [2318, 0]
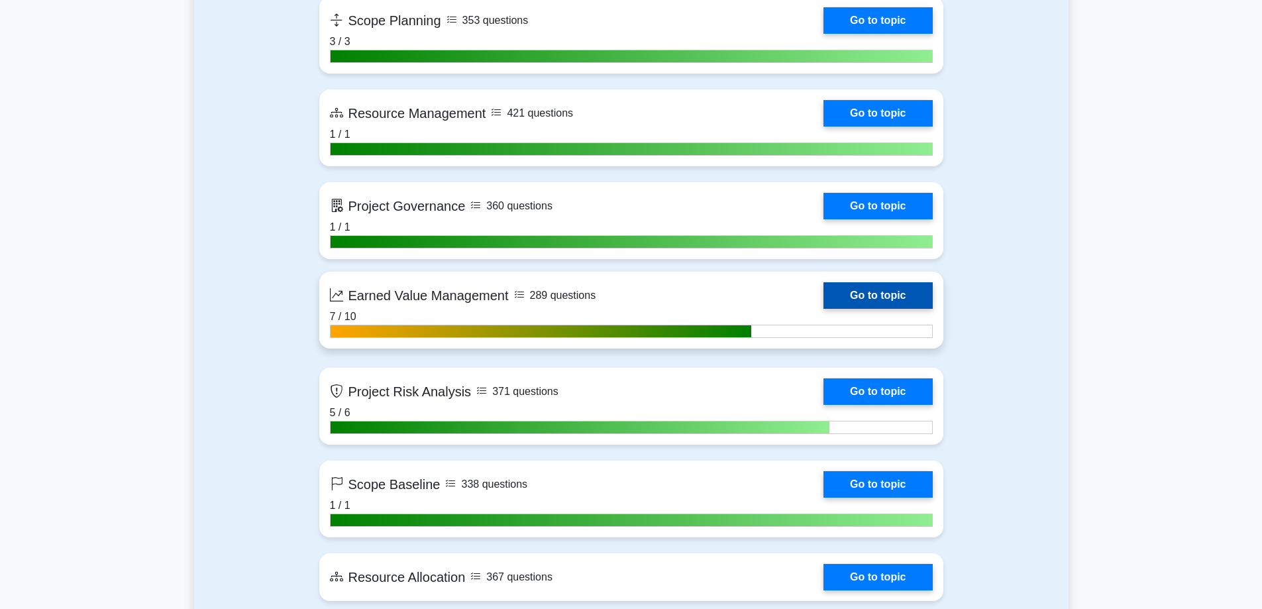
click at [823, 309] on link "Go to topic" at bounding box center [877, 295] width 109 height 26
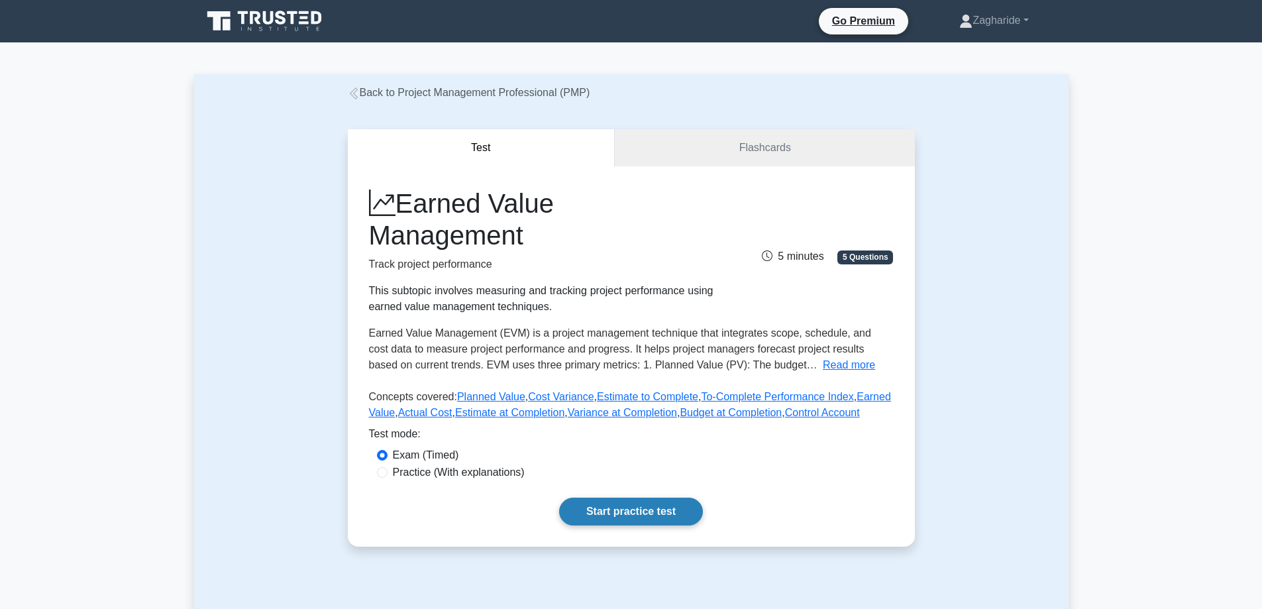
click at [654, 511] on link "Start practice test" at bounding box center [631, 511] width 144 height 28
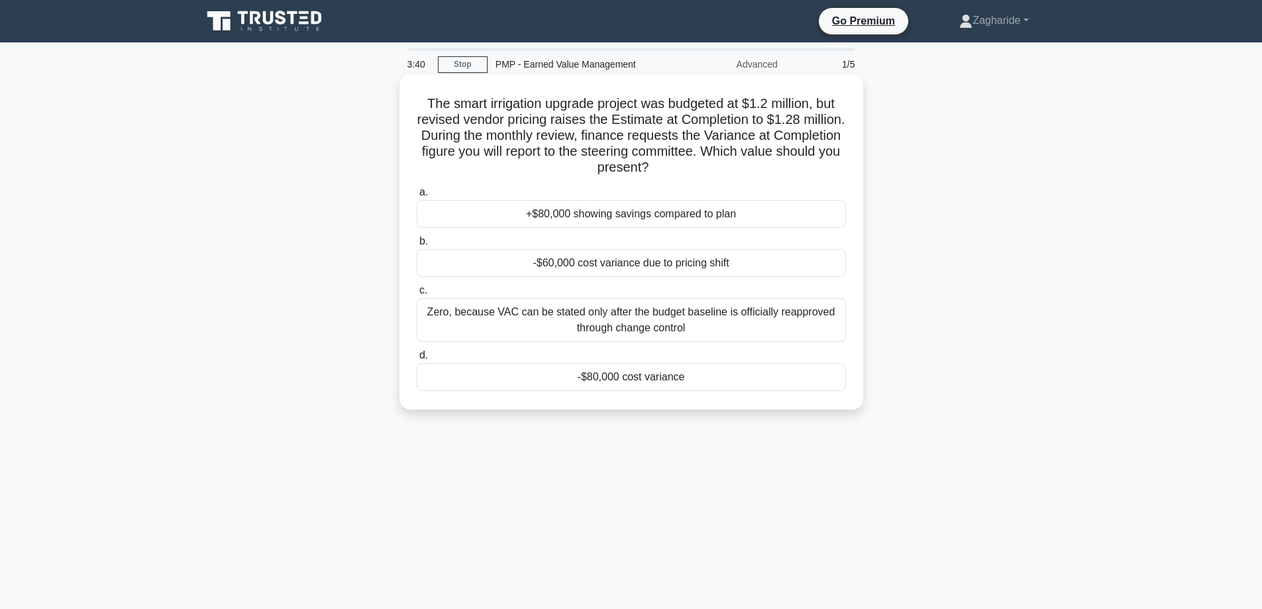
click at [628, 381] on div "-$80,000 cost variance" at bounding box center [631, 377] width 429 height 28
click at [417, 360] on input "d. -$80,000 cost variance" at bounding box center [417, 355] width 0 height 9
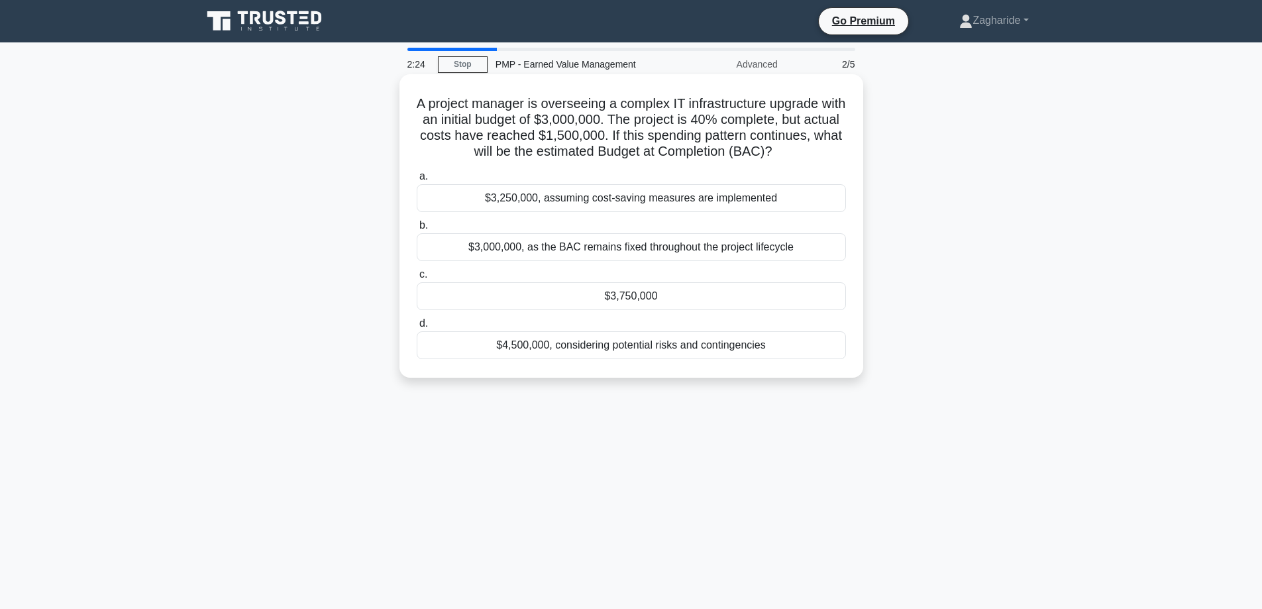
click at [640, 299] on div "$3,750,000" at bounding box center [631, 296] width 429 height 28
click at [417, 279] on input "c. $3,750,000" at bounding box center [417, 274] width 0 height 9
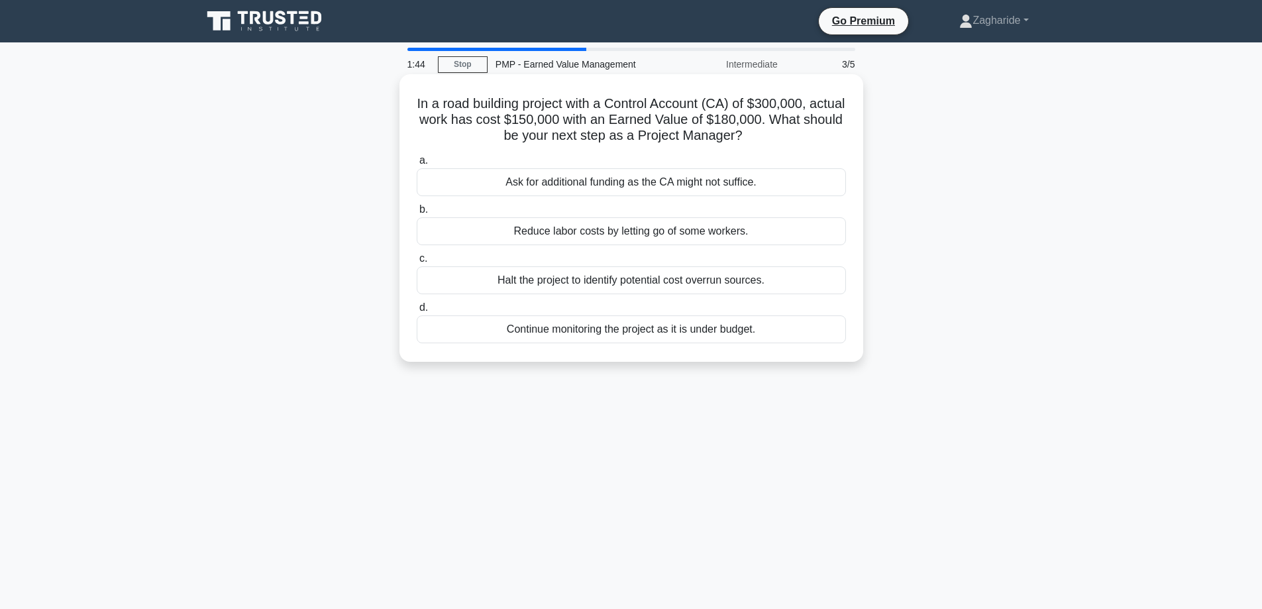
click at [568, 181] on div "Ask for additional funding as the CA might not suffice." at bounding box center [631, 182] width 429 height 28
click at [417, 165] on input "a. Ask for additional funding as the CA might not suffice." at bounding box center [417, 160] width 0 height 9
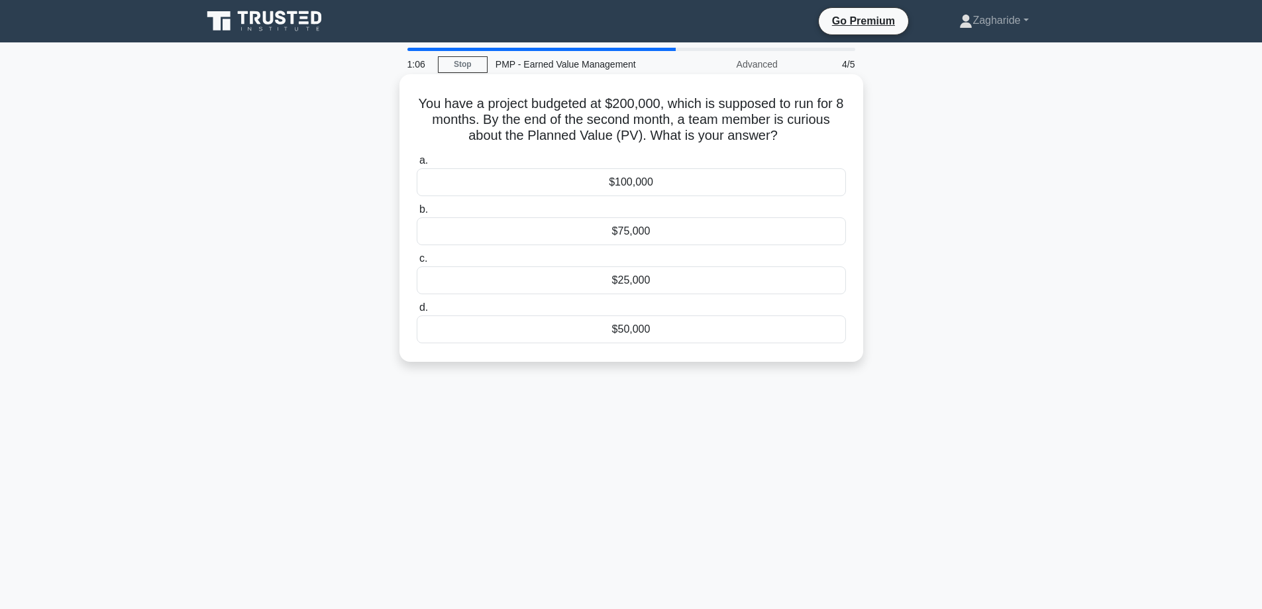
click at [603, 337] on div "$50,000" at bounding box center [631, 329] width 429 height 28
click at [417, 312] on input "d. $50,000" at bounding box center [417, 307] width 0 height 9
click at [658, 330] on div "$1,000,000" at bounding box center [631, 329] width 429 height 28
click at [417, 312] on input "d. $1,000,000" at bounding box center [417, 307] width 0 height 9
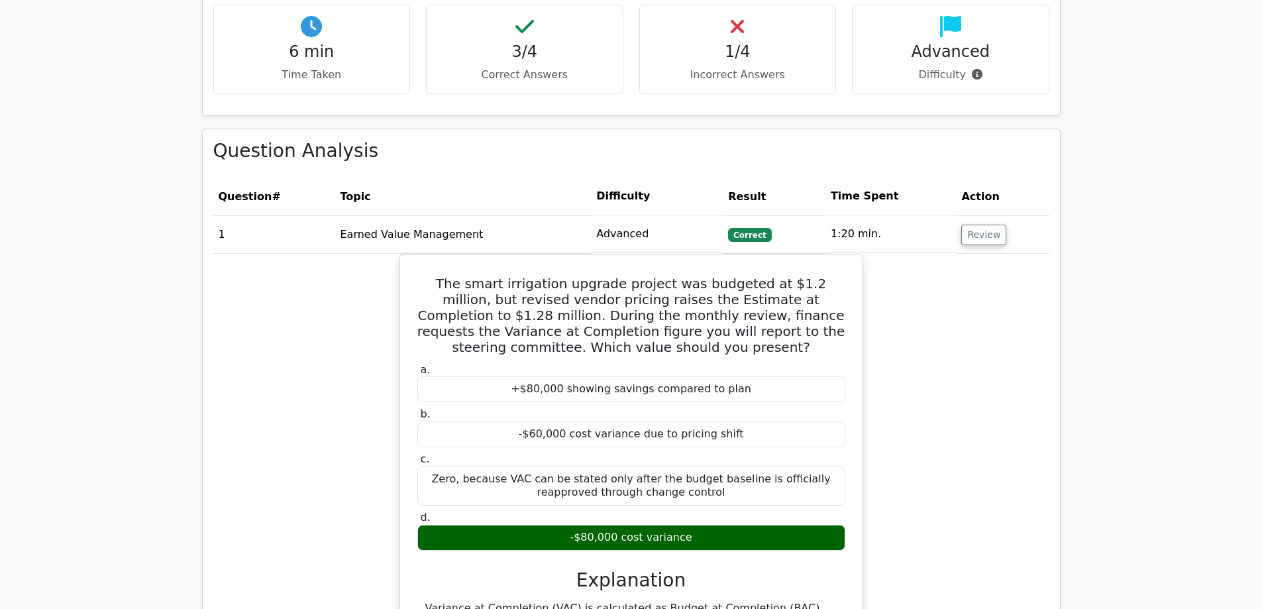
scroll to position [861, 0]
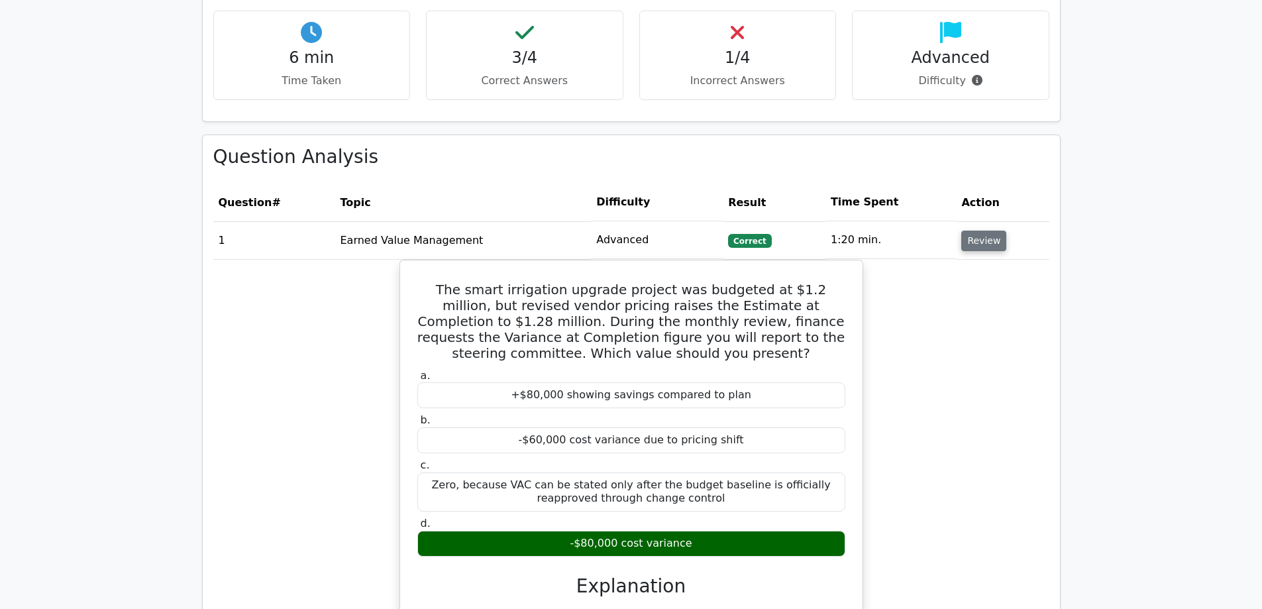
click at [978, 230] on button "Review" at bounding box center [983, 240] width 45 height 21
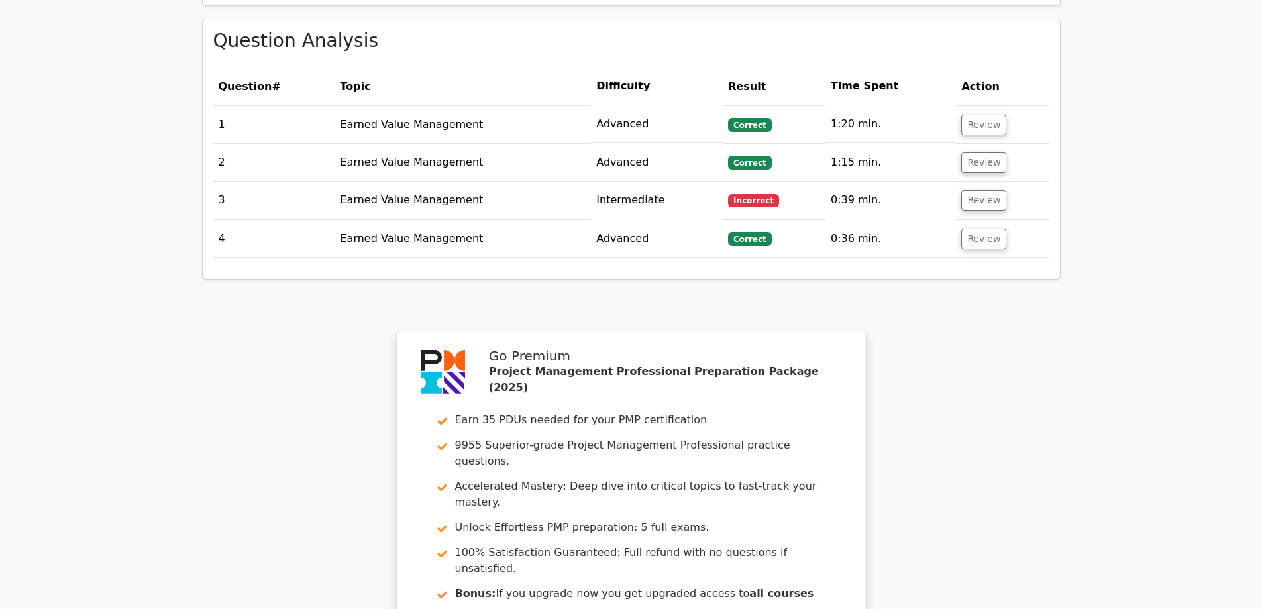
scroll to position [993, 0]
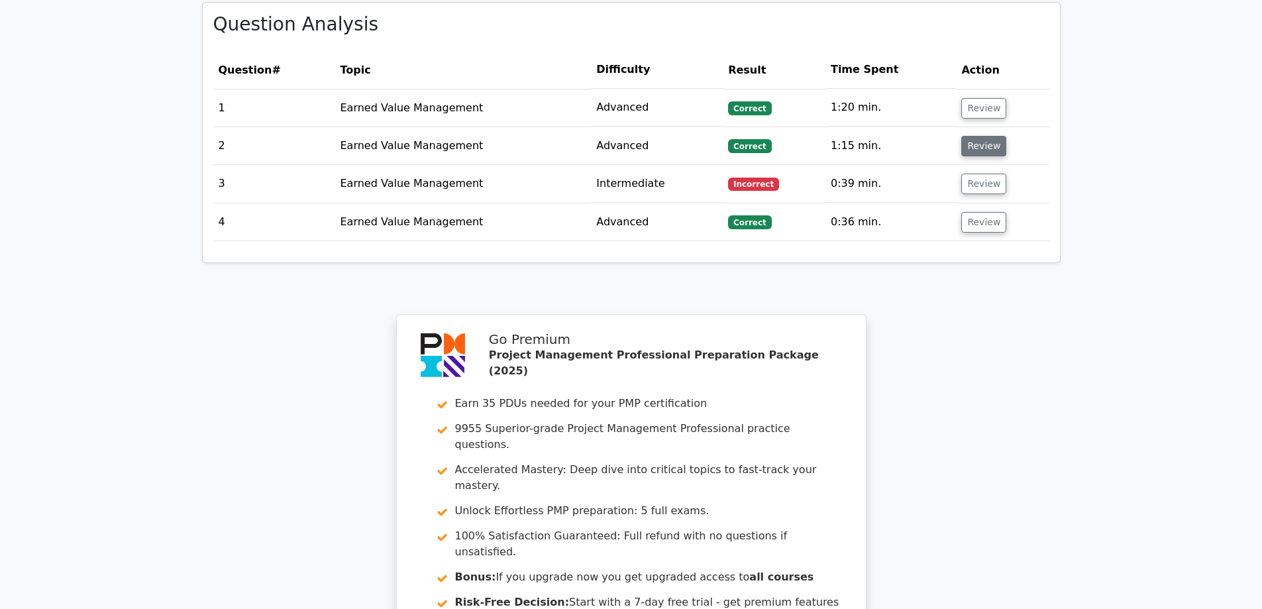
click at [989, 136] on button "Review" at bounding box center [983, 146] width 45 height 21
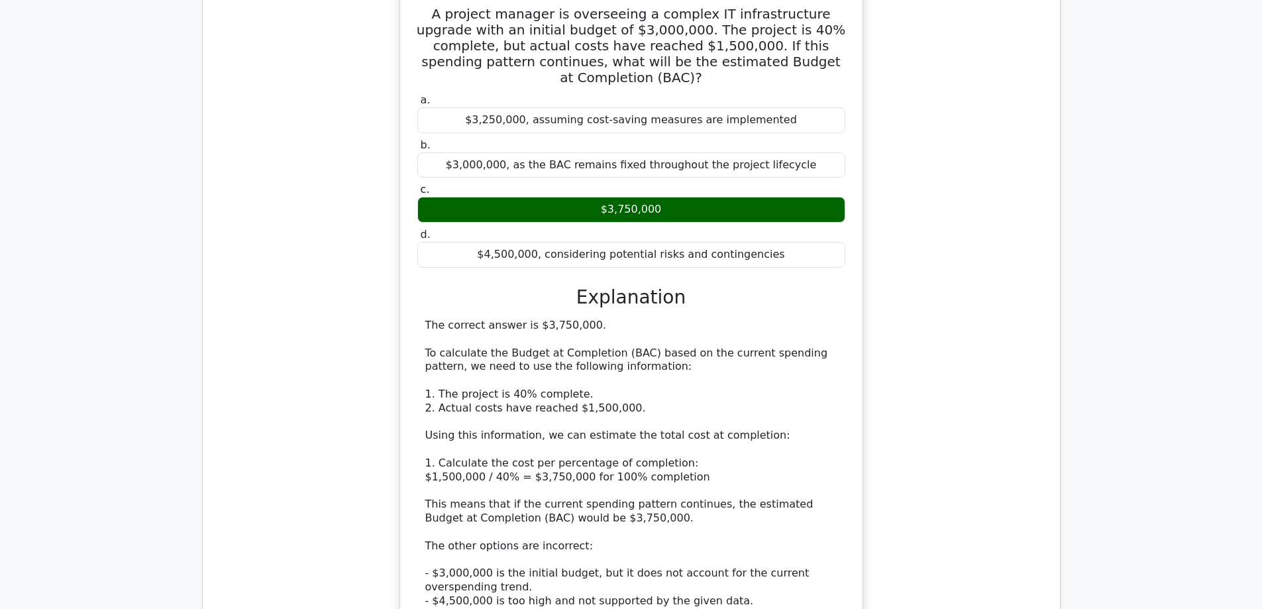
scroll to position [1060, 0]
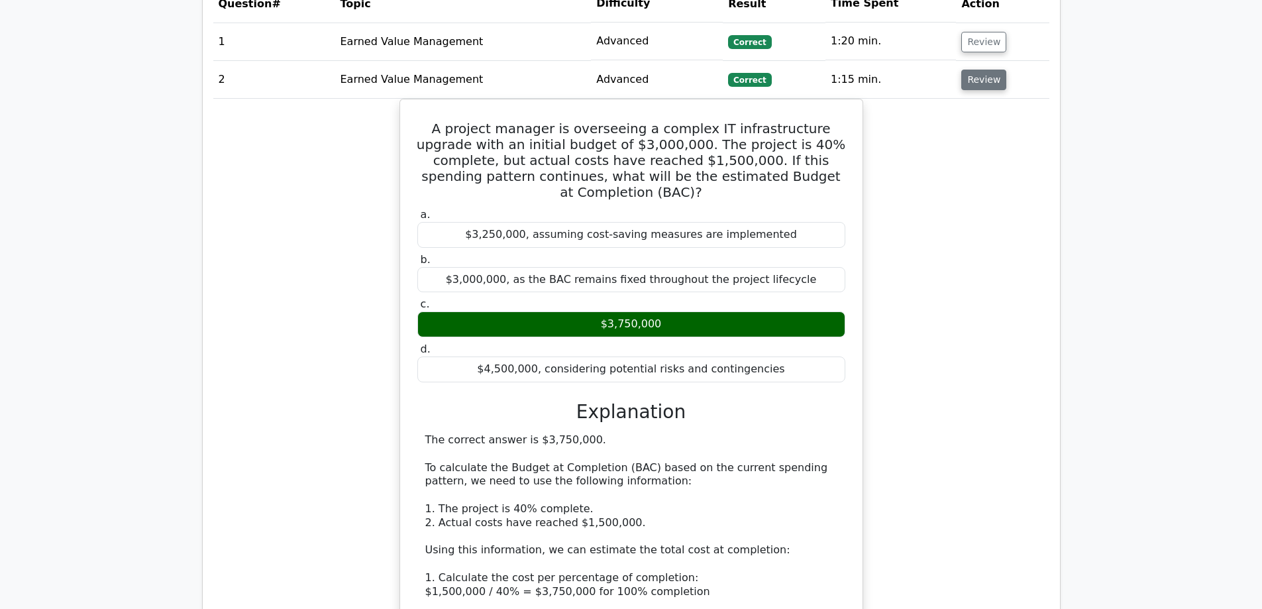
click at [964, 70] on button "Review" at bounding box center [983, 80] width 45 height 21
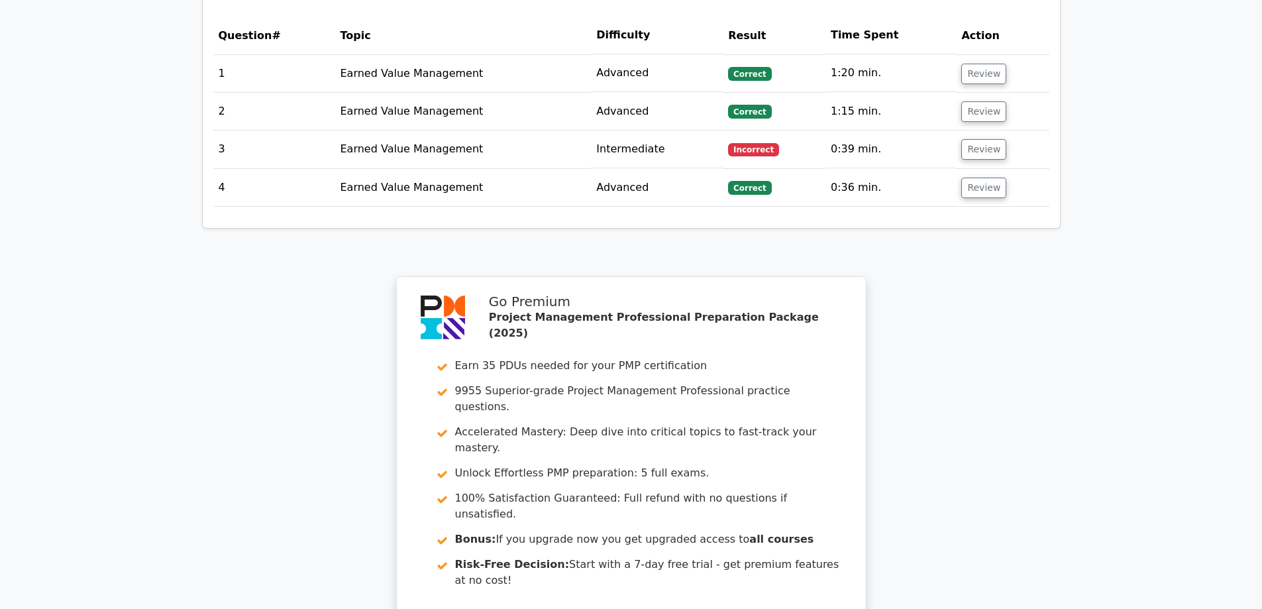
scroll to position [1024, 0]
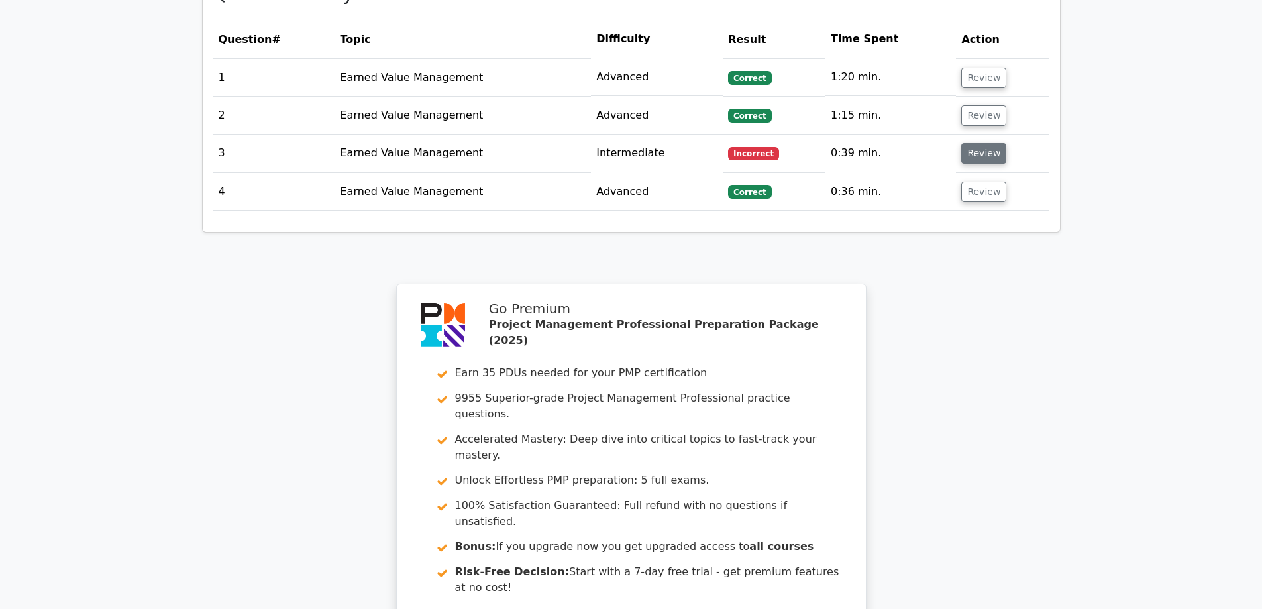
click at [980, 143] on button "Review" at bounding box center [983, 153] width 45 height 21
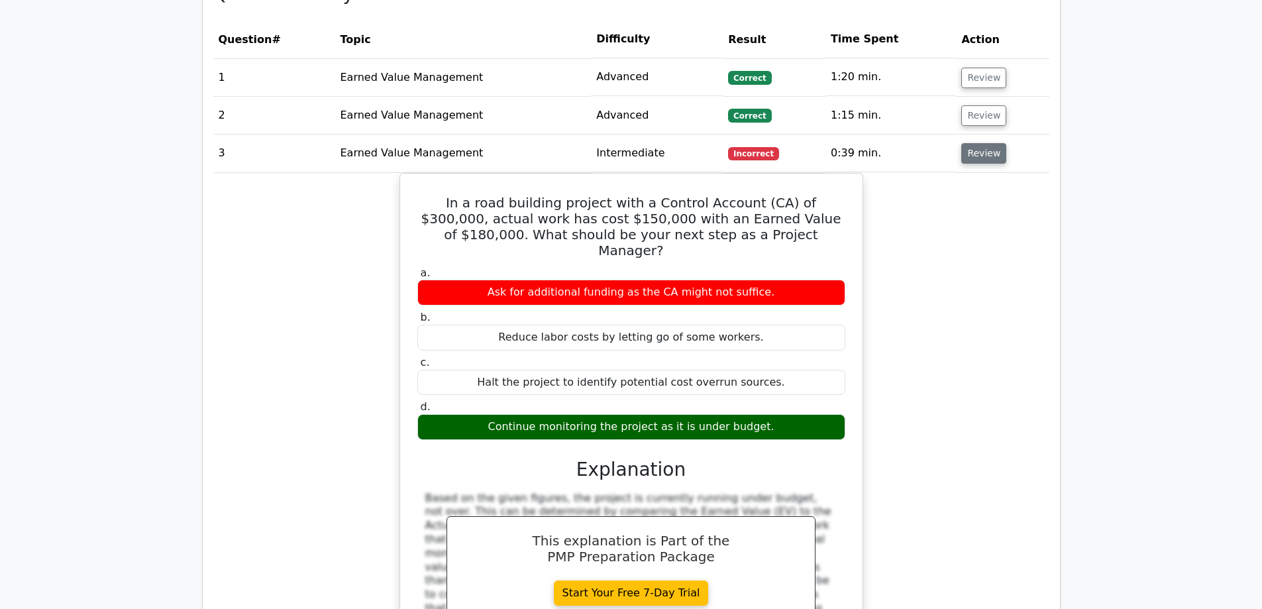
click at [986, 143] on button "Review" at bounding box center [983, 153] width 45 height 21
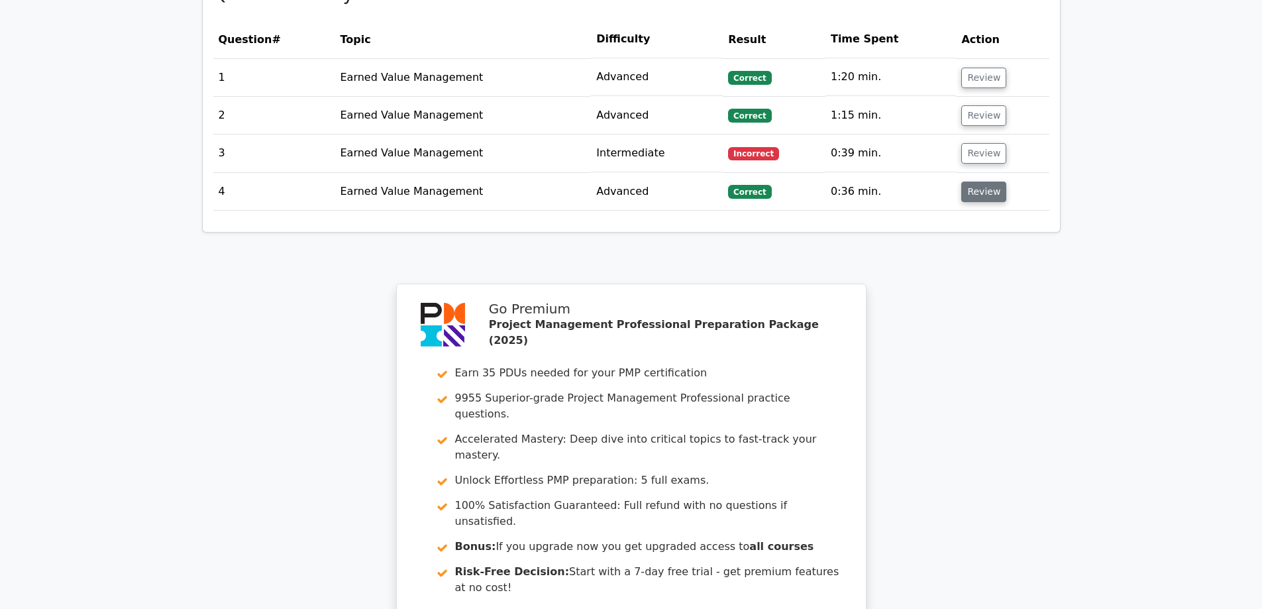
click at [987, 181] on button "Review" at bounding box center [983, 191] width 45 height 21
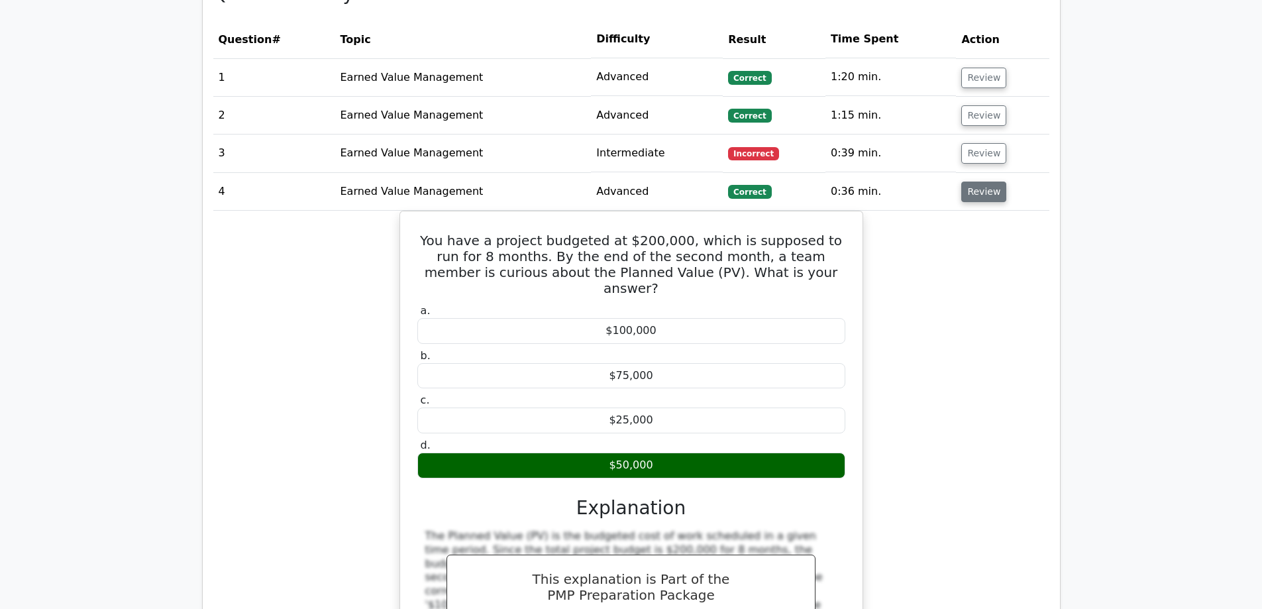
click at [977, 181] on button "Review" at bounding box center [983, 191] width 45 height 21
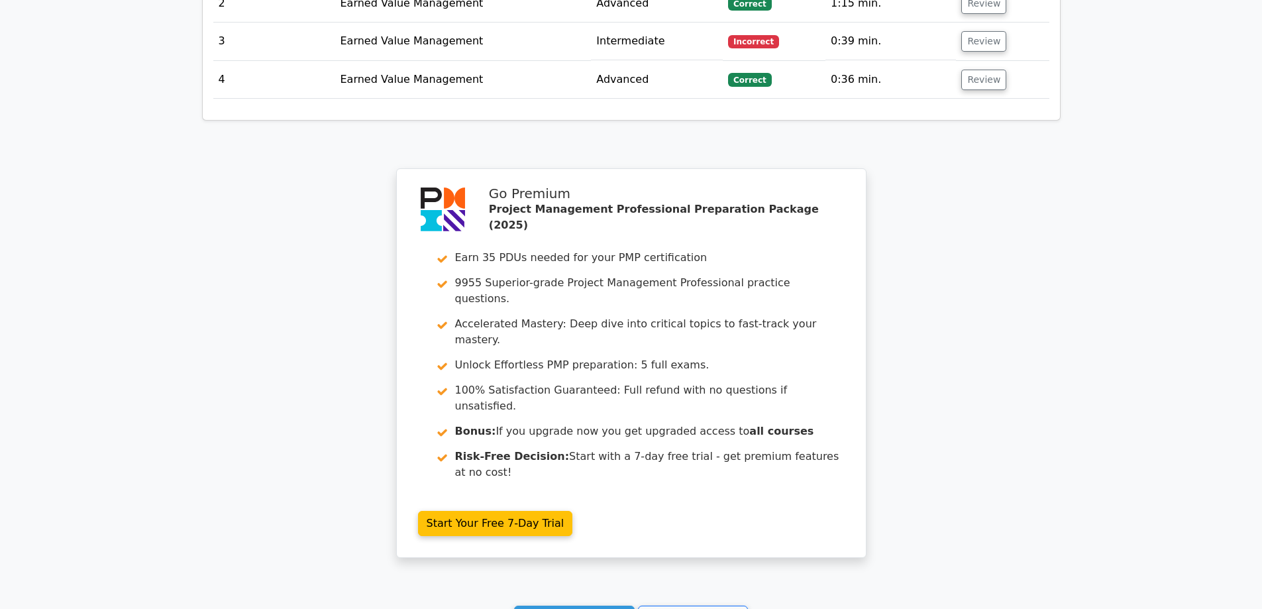
scroll to position [1223, 0]
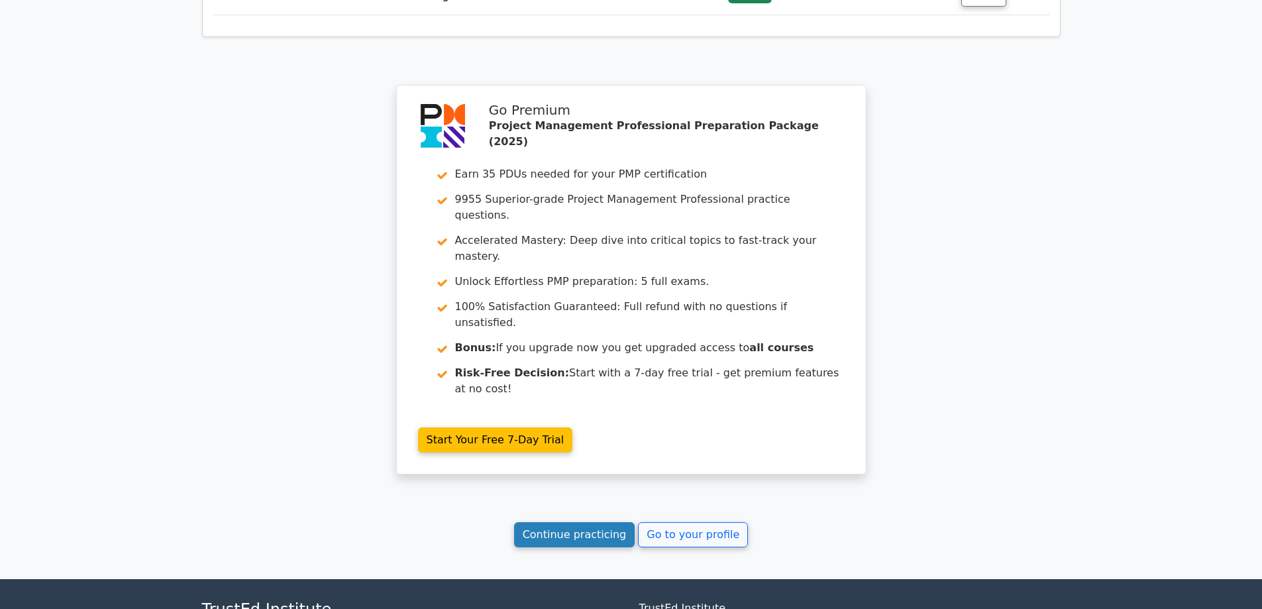
click at [566, 522] on link "Continue practicing" at bounding box center [574, 534] width 121 height 25
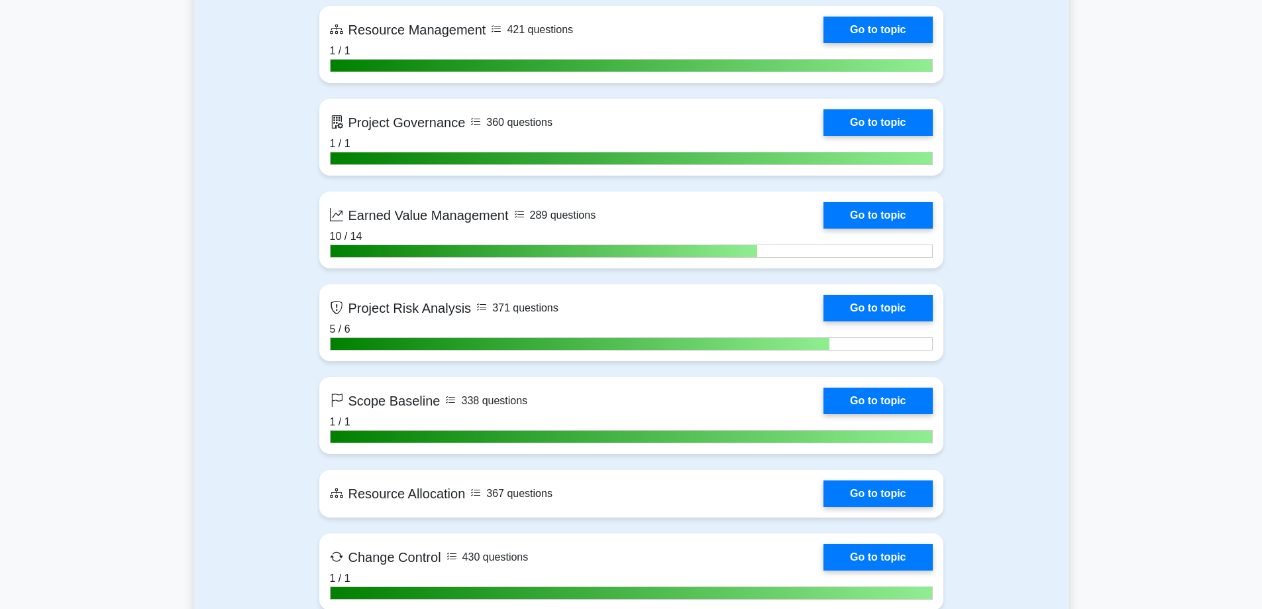
scroll to position [2384, 0]
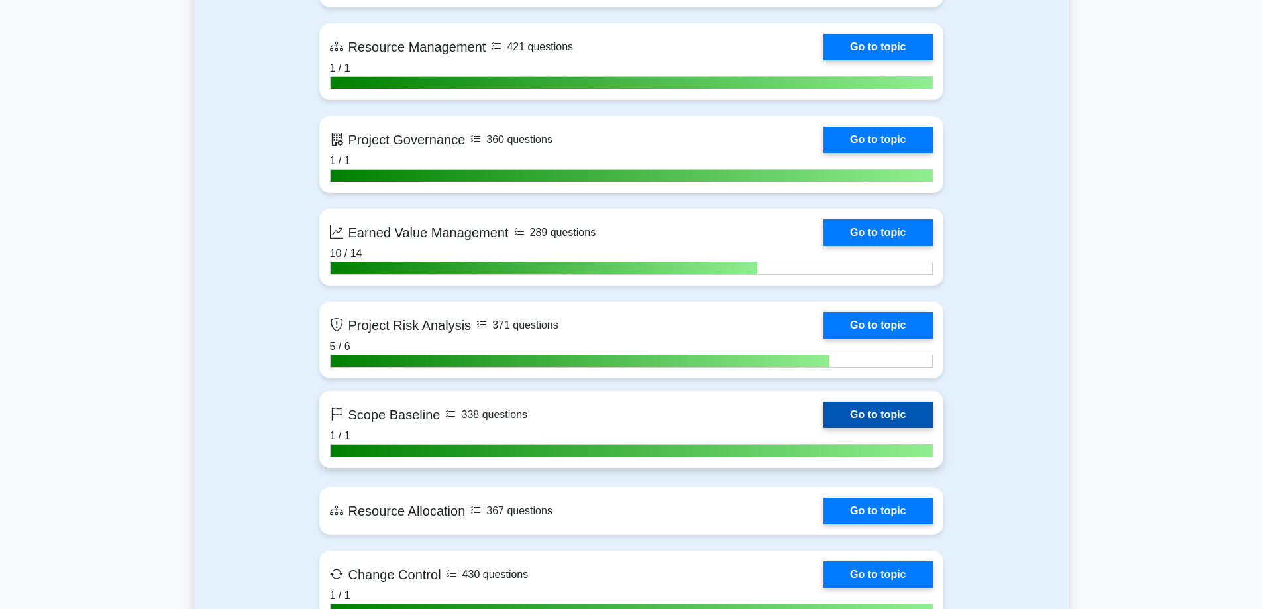
click at [823, 428] on link "Go to topic" at bounding box center [877, 414] width 109 height 26
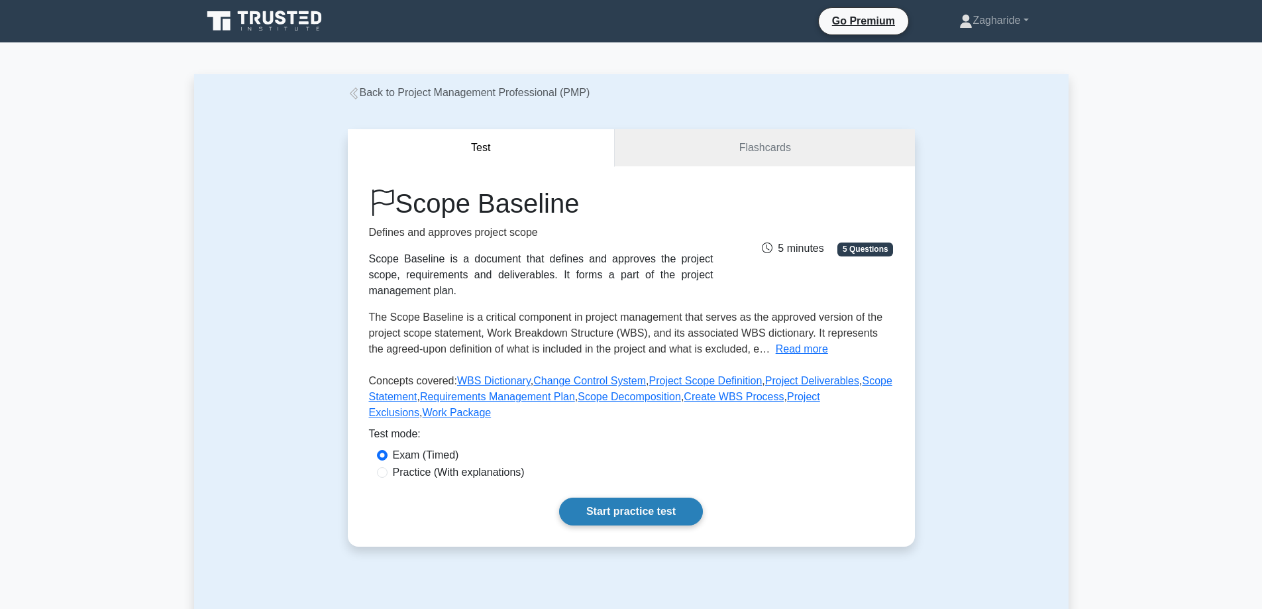
click at [634, 510] on link "Start practice test" at bounding box center [631, 511] width 144 height 28
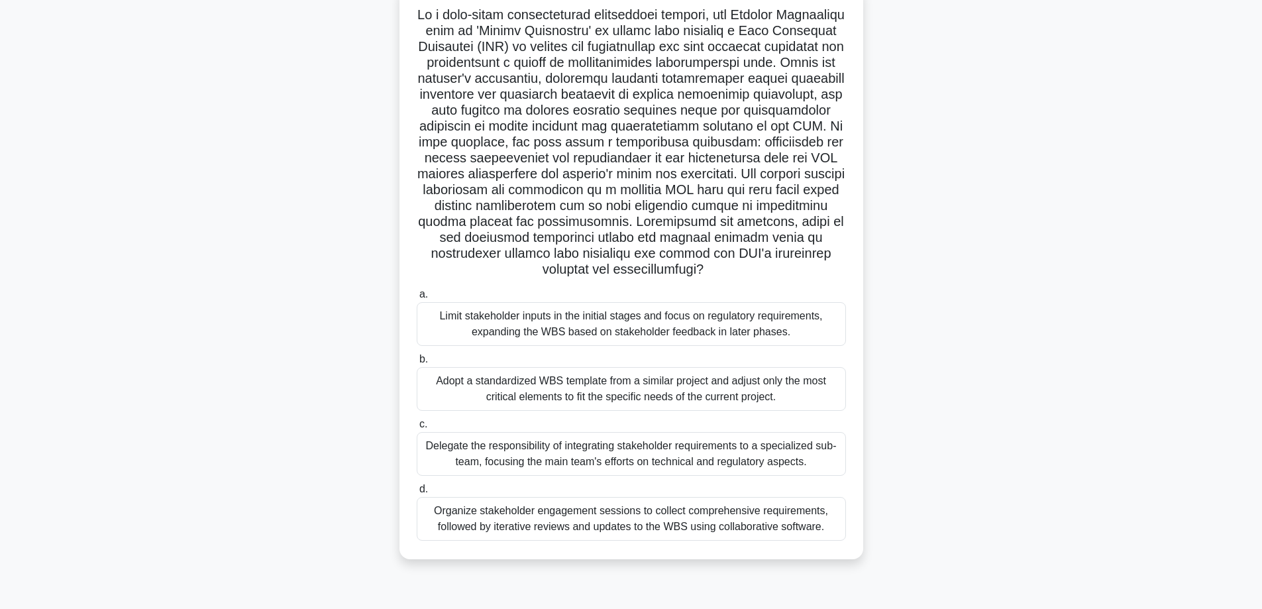
scroll to position [107, 0]
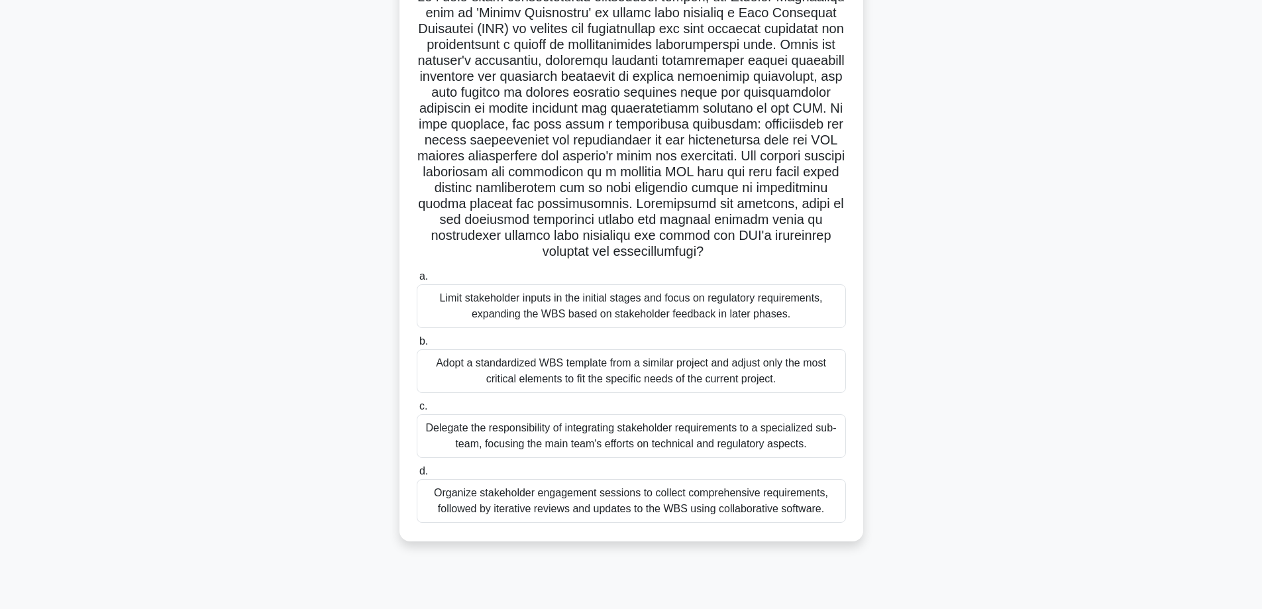
click at [687, 519] on div "Organize stakeholder engagement sessions to collect comprehensive requirements,…" at bounding box center [631, 501] width 429 height 44
click at [417, 476] on input "d. Organize stakeholder engagement sessions to collect comprehensive requiremen…" at bounding box center [417, 471] width 0 height 9
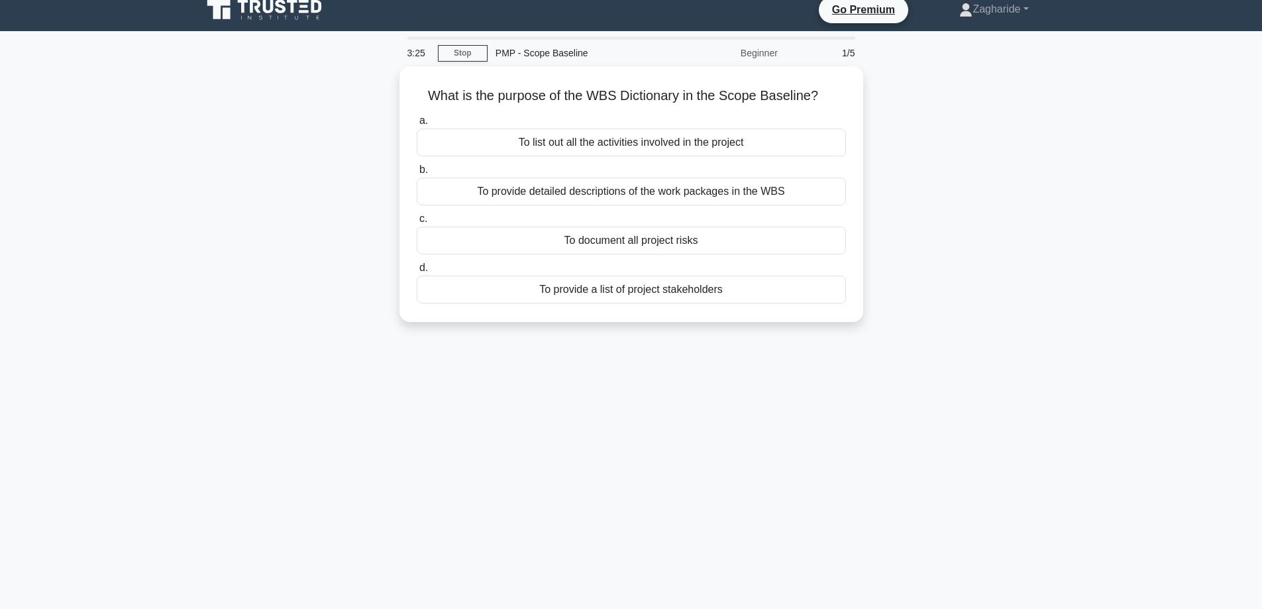
scroll to position [0, 0]
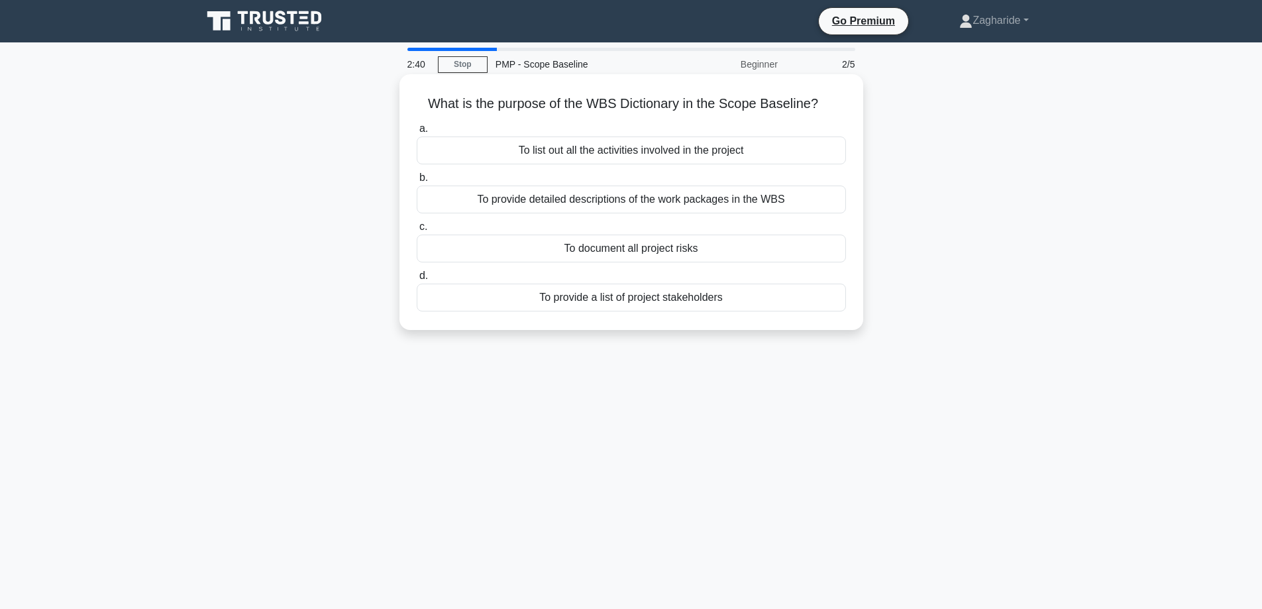
click at [662, 154] on div "To list out all the activities involved in the project" at bounding box center [631, 150] width 429 height 28
click at [417, 133] on input "a. To list out all the activities involved in the project" at bounding box center [417, 129] width 0 height 9
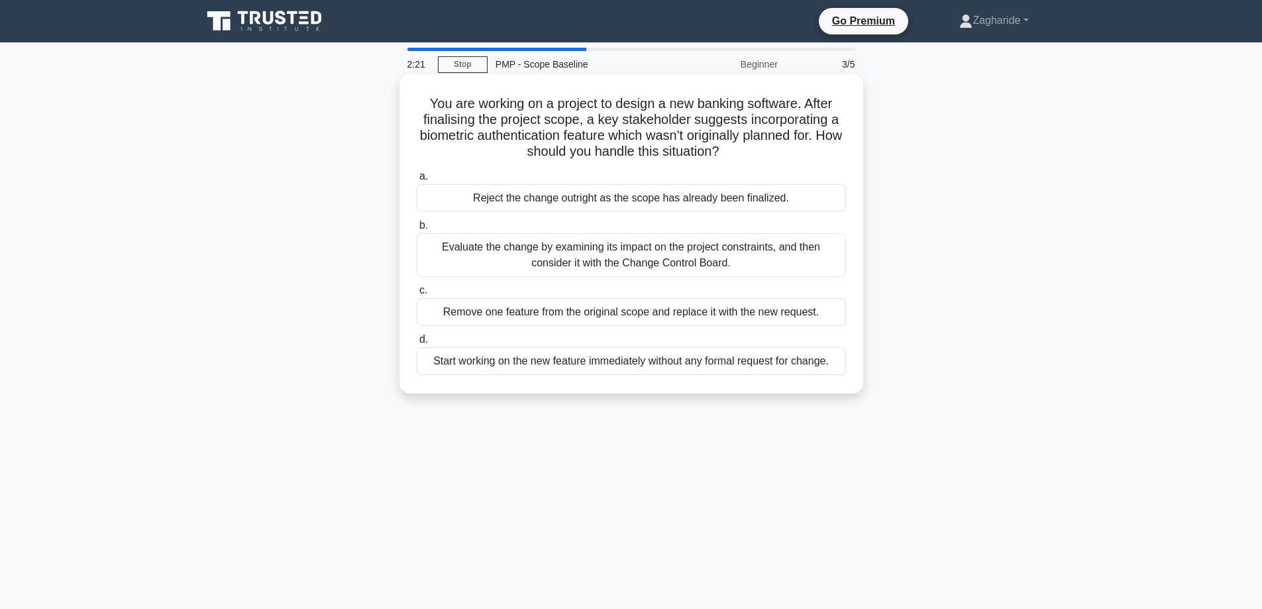
click at [744, 258] on div "Evaluate the change by examining its impact on the project constraints, and the…" at bounding box center [631, 255] width 429 height 44
click at [417, 230] on input "b. Evaluate the change by examining its impact on the project constraints, and …" at bounding box center [417, 225] width 0 height 9
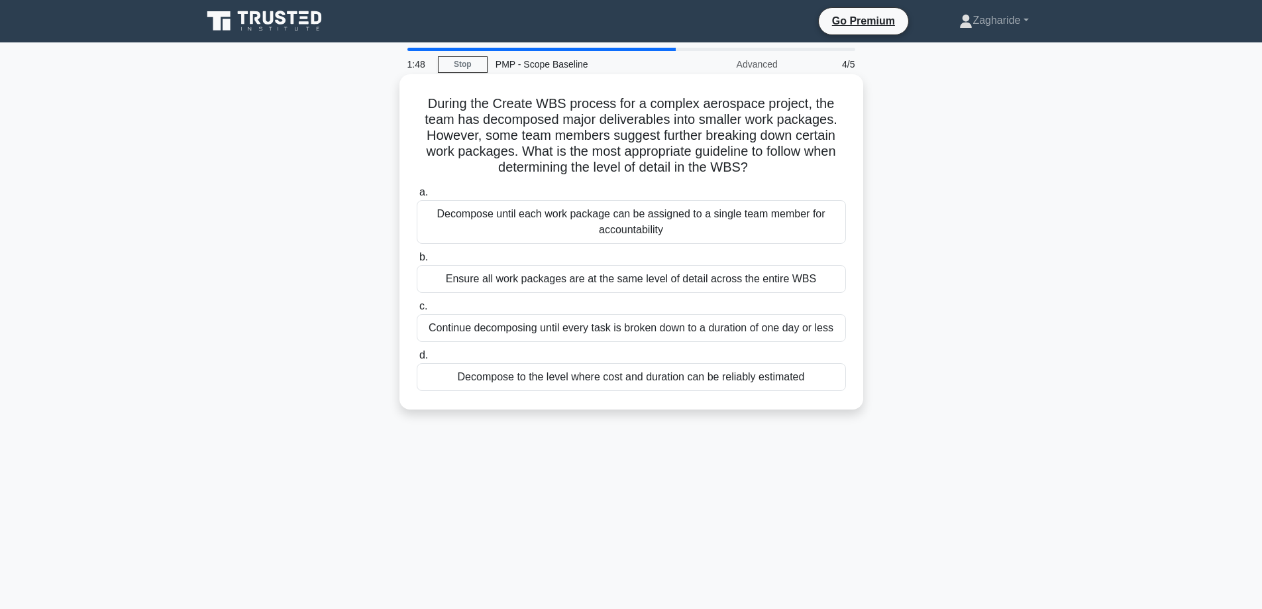
click at [701, 381] on div "Decompose to the level where cost and duration can be reliably estimated" at bounding box center [631, 377] width 429 height 28
click at [417, 360] on input "d. Decompose to the level where cost and duration can be reliably estimated" at bounding box center [417, 355] width 0 height 9
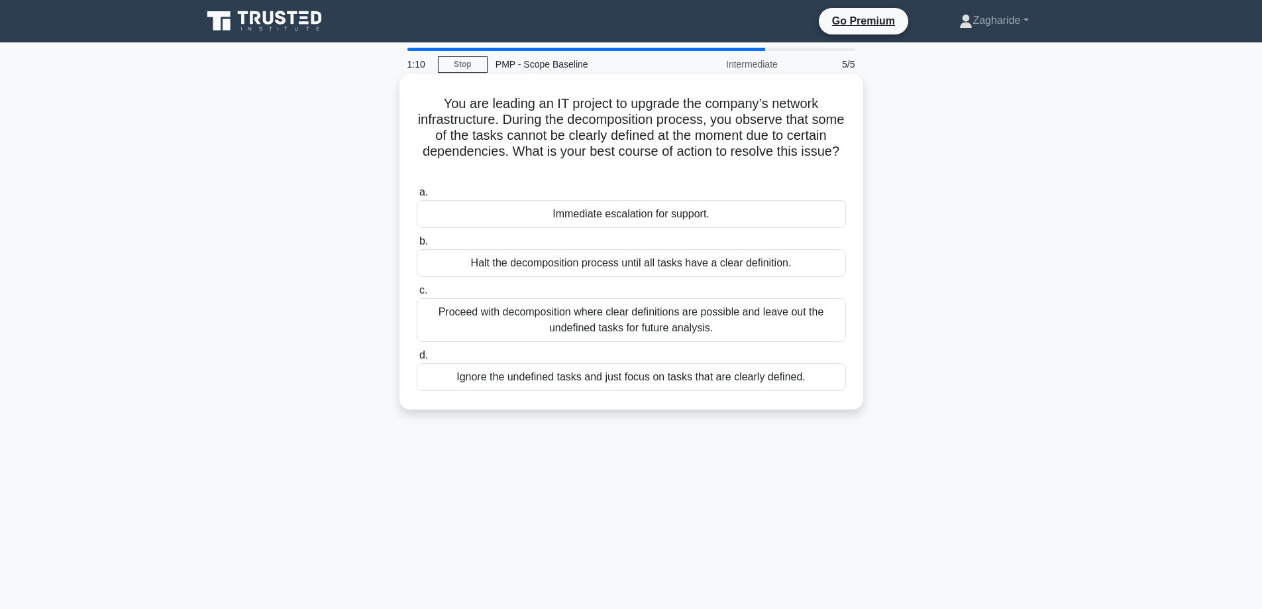
click at [801, 330] on div "Proceed with decomposition where clear definitions are possible and leave out t…" at bounding box center [631, 320] width 429 height 44
click at [417, 295] on input "c. Proceed with decomposition where clear definitions are possible and leave ou…" at bounding box center [417, 290] width 0 height 9
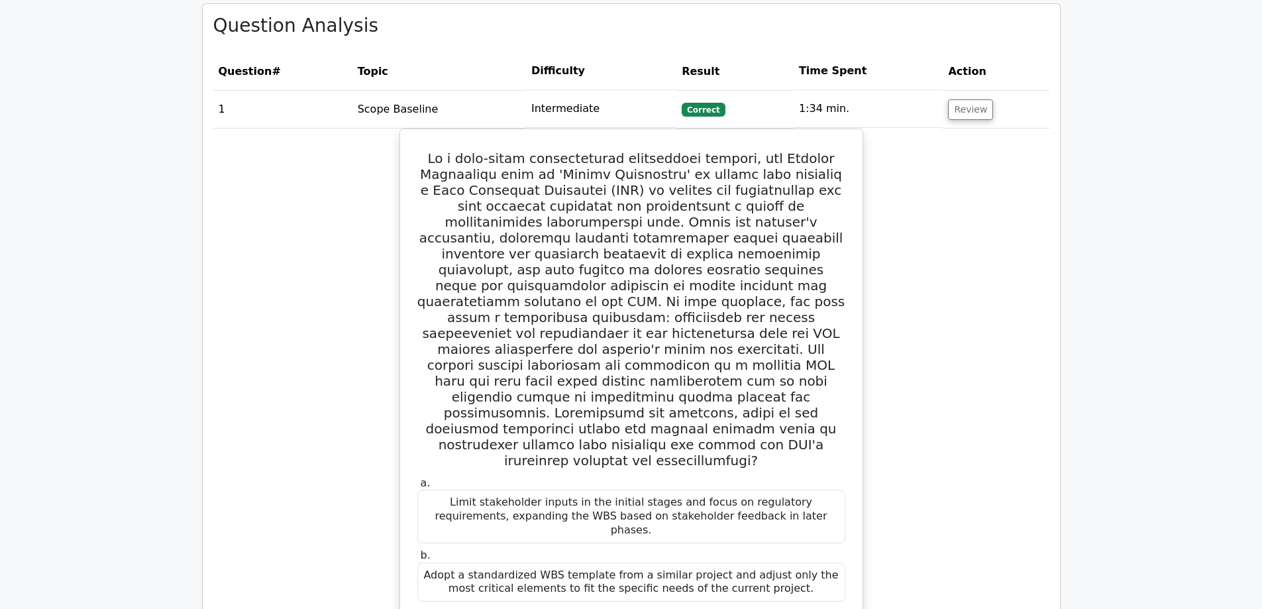
scroll to position [993, 0]
click at [960, 98] on button "Review" at bounding box center [970, 108] width 45 height 21
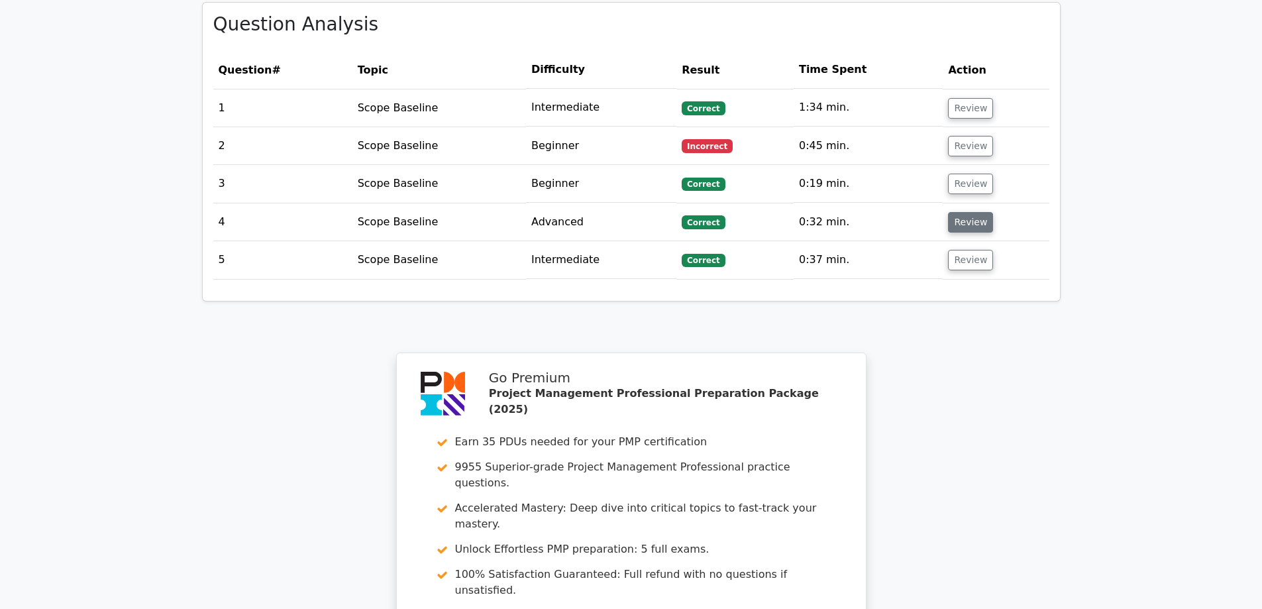
click at [962, 212] on button "Review" at bounding box center [970, 222] width 45 height 21
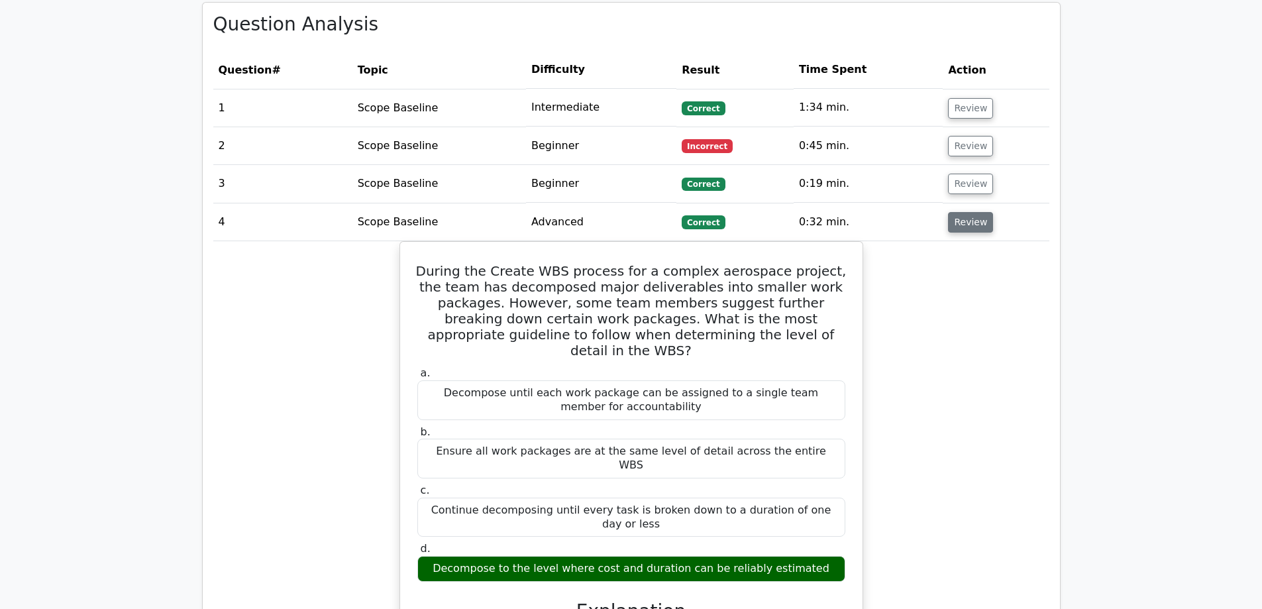
click at [962, 212] on button "Review" at bounding box center [970, 222] width 45 height 21
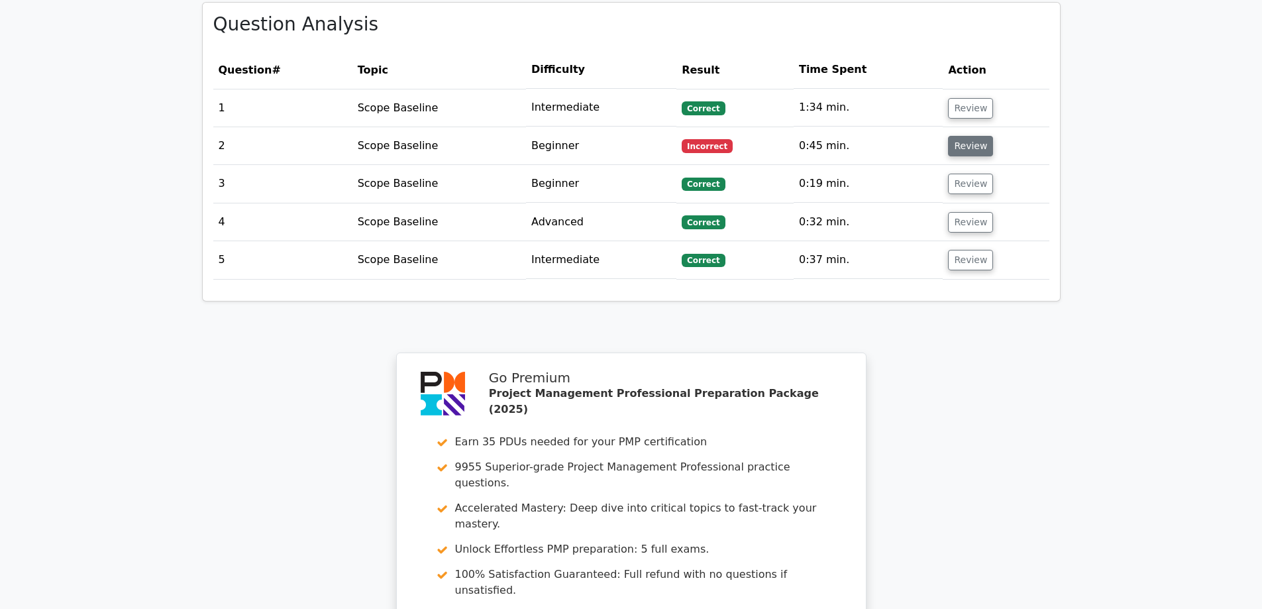
click at [974, 136] on button "Review" at bounding box center [970, 146] width 45 height 21
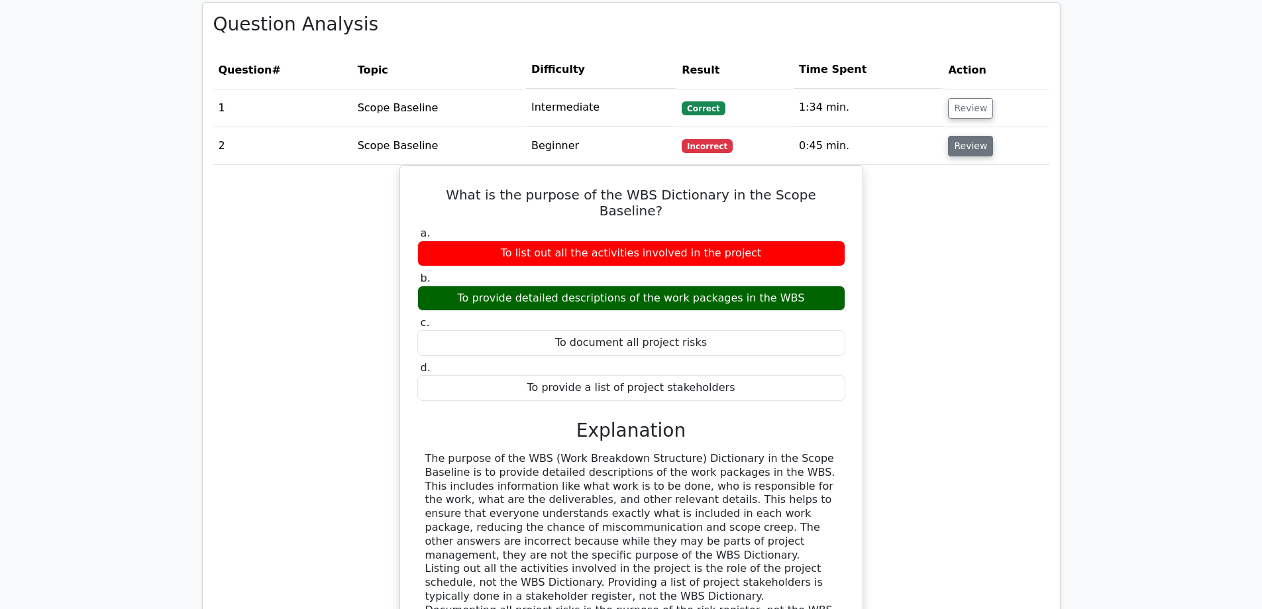
click at [966, 136] on button "Review" at bounding box center [970, 146] width 45 height 21
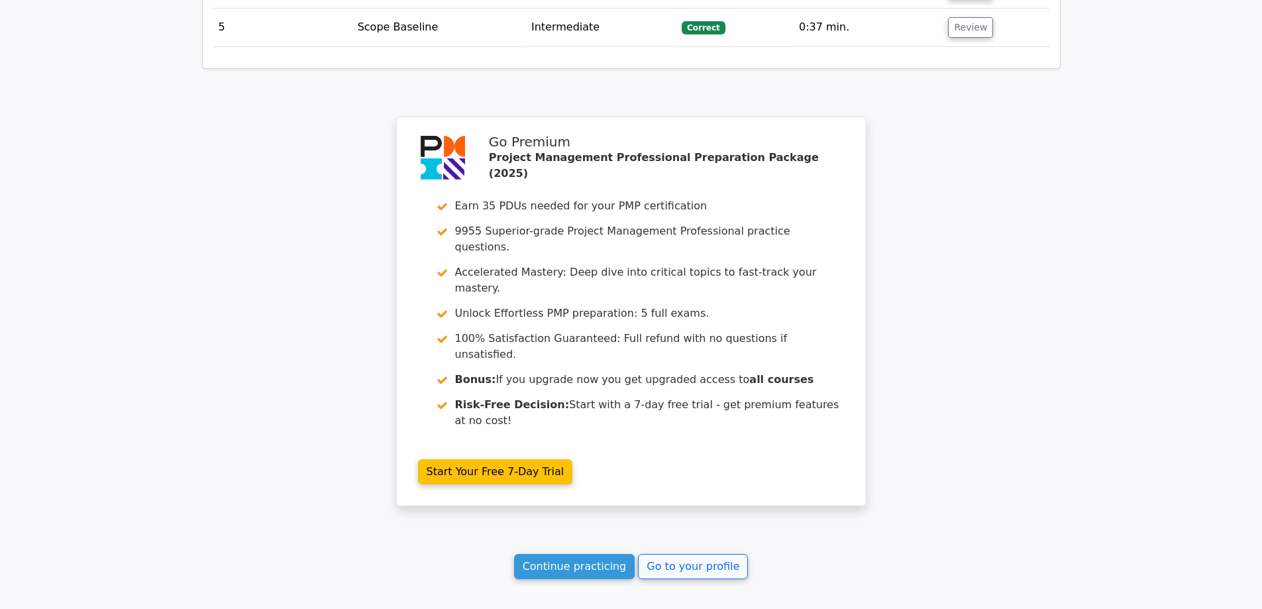
scroll to position [1260, 0]
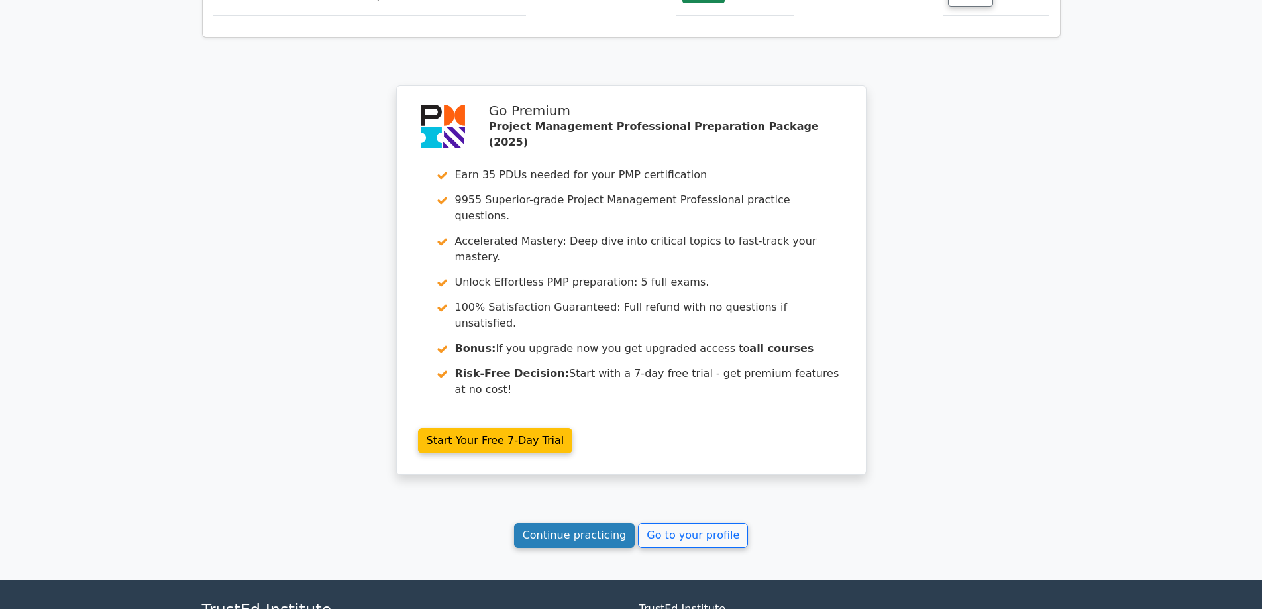
click at [567, 523] on link "Continue practicing" at bounding box center [574, 535] width 121 height 25
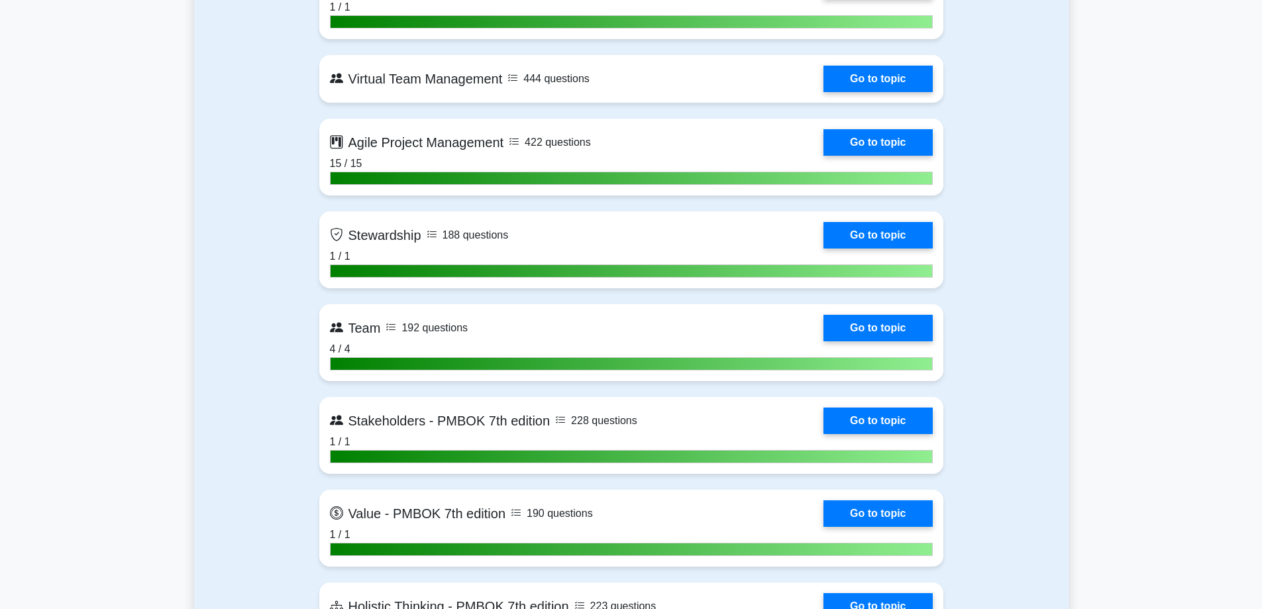
scroll to position [2980, 0]
